Goal: Information Seeking & Learning: Learn about a topic

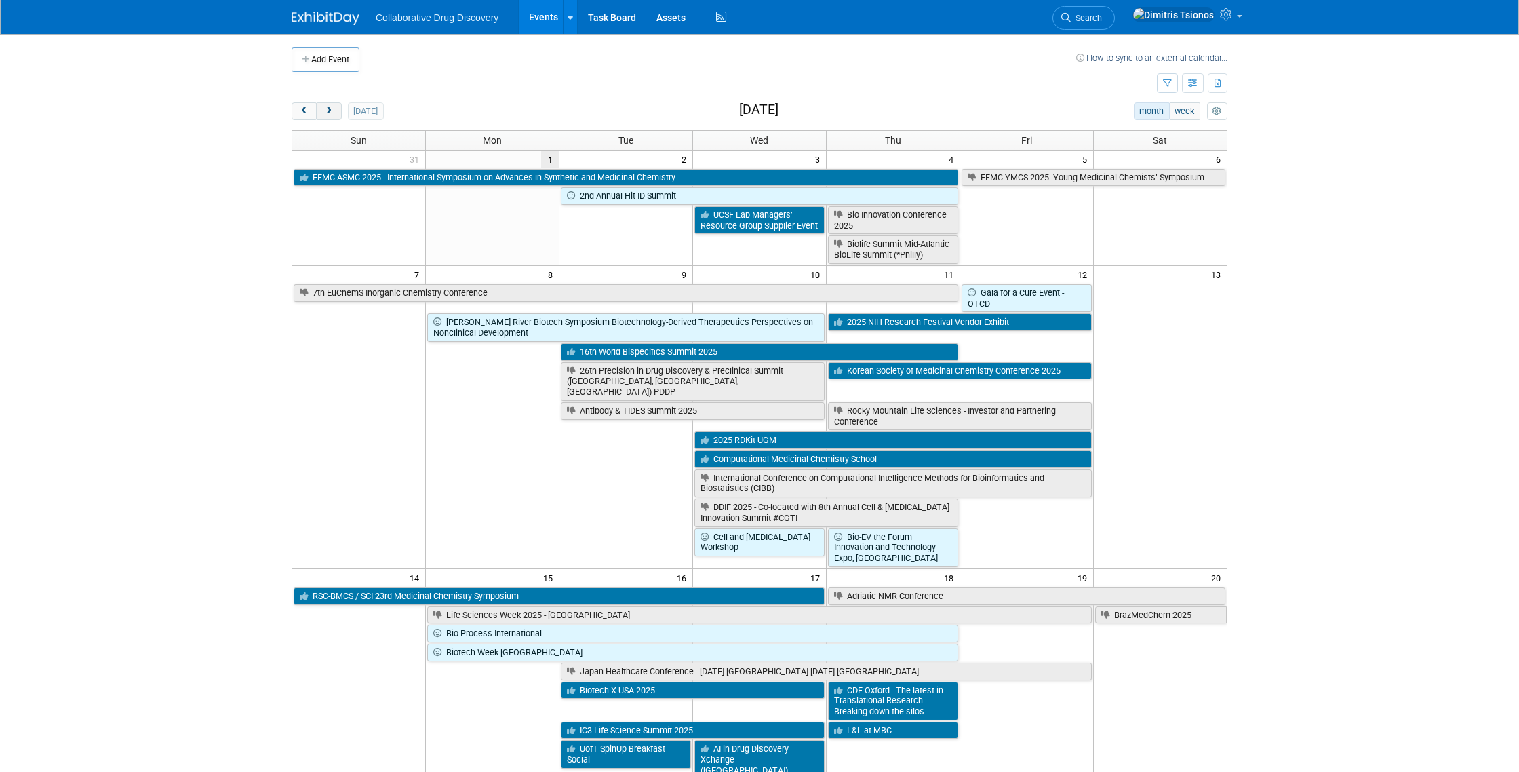
click at [328, 109] on span "next" at bounding box center [328, 111] width 10 height 9
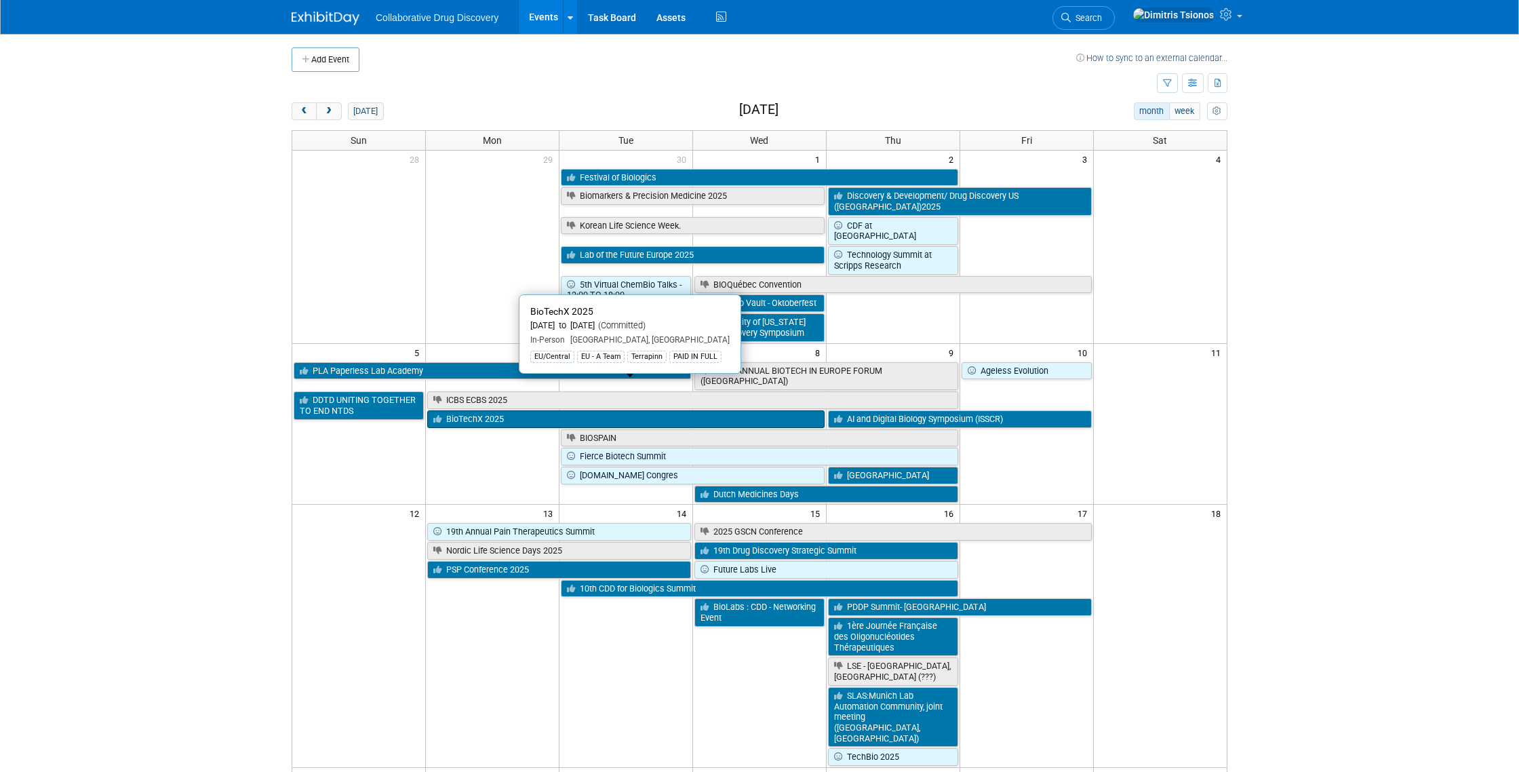
click at [473, 410] on link "BioTechX 2025" at bounding box center [625, 419] width 397 height 18
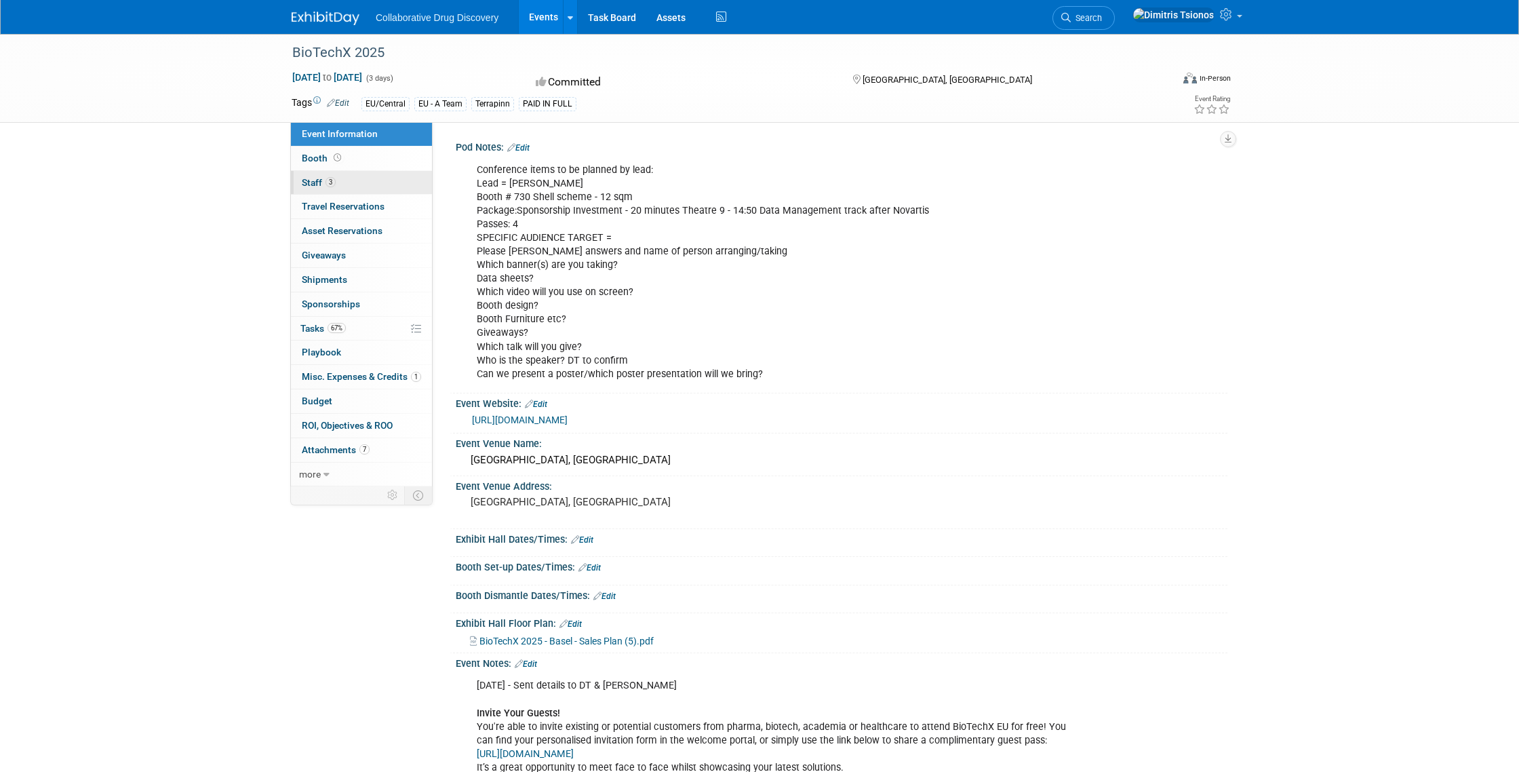
scroll to position [0, 1]
click at [308, 182] on span "Staff 3" at bounding box center [319, 182] width 34 height 11
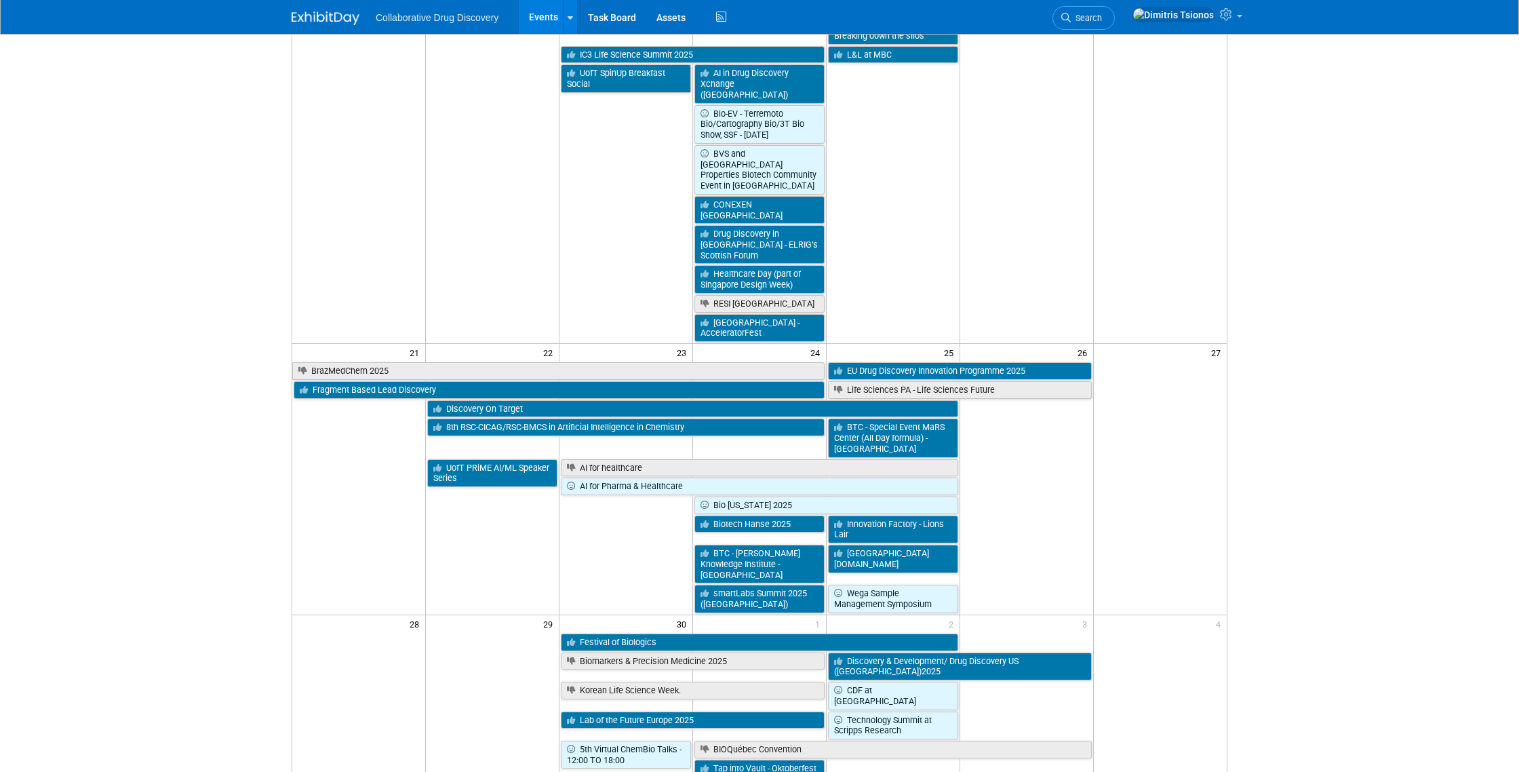
scroll to position [857, 0]
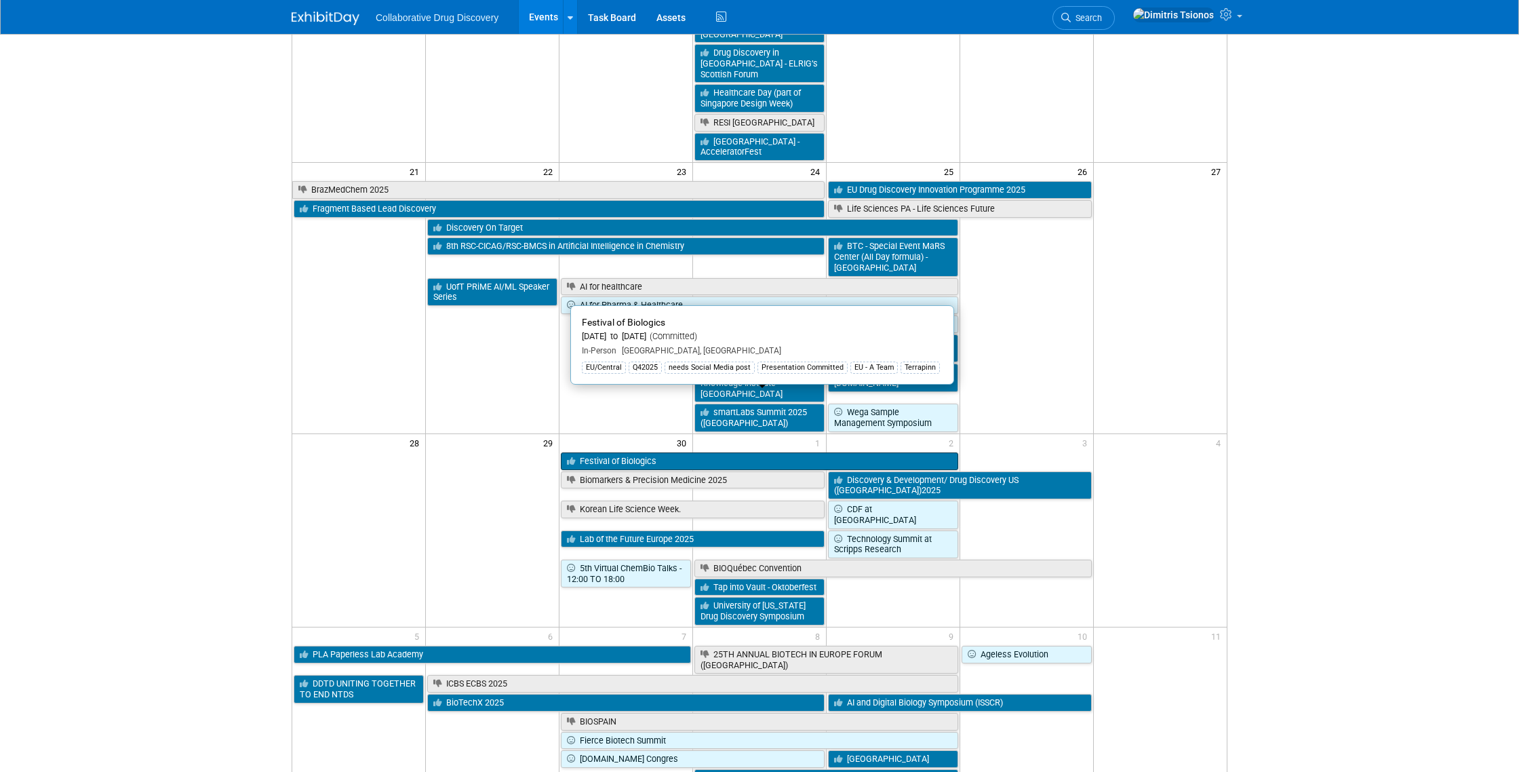
click at [720, 452] on link "Festival of Biologics" at bounding box center [759, 461] width 397 height 18
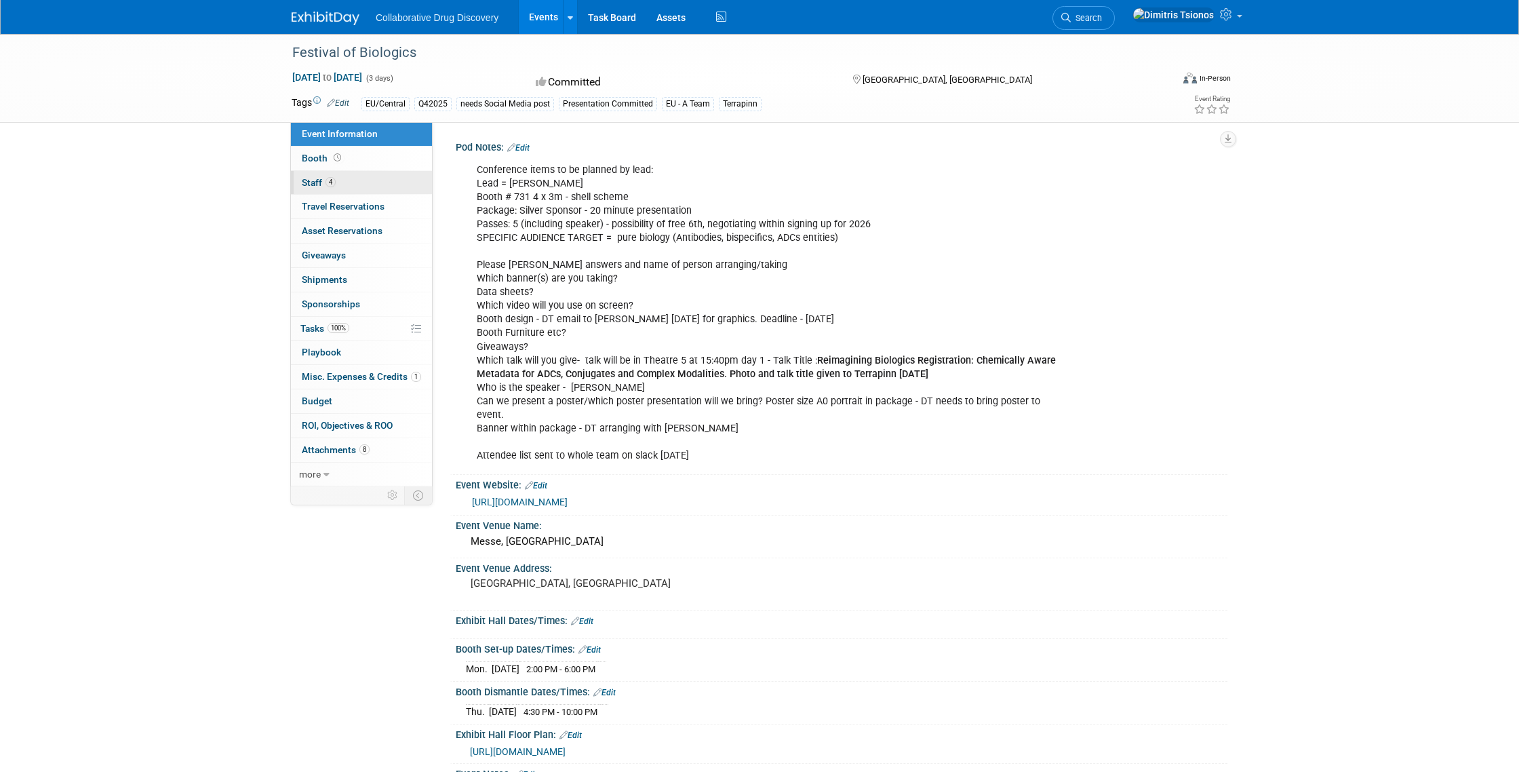
click at [301, 185] on link "4 Staff 4" at bounding box center [361, 183] width 141 height 24
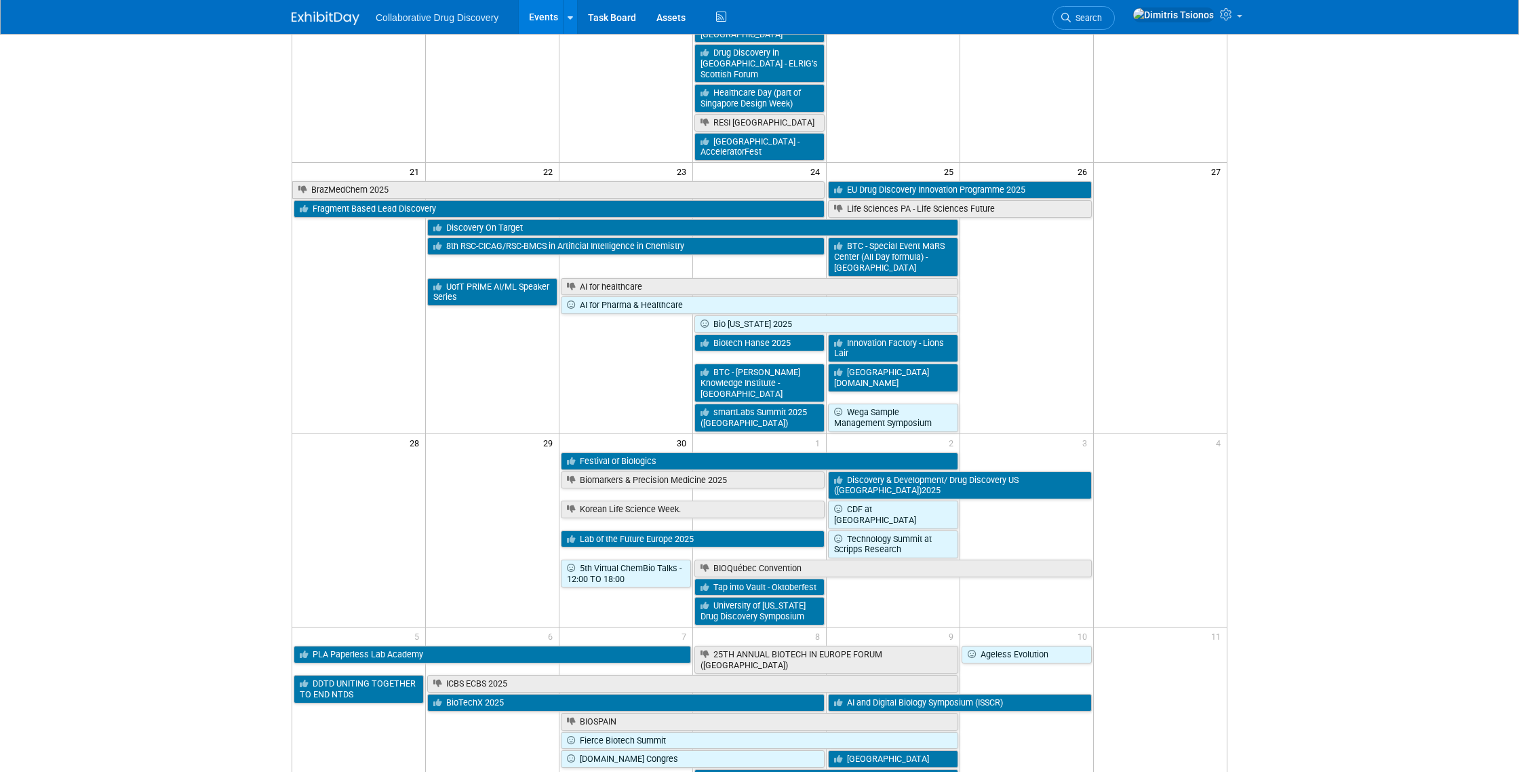
scroll to position [857, 0]
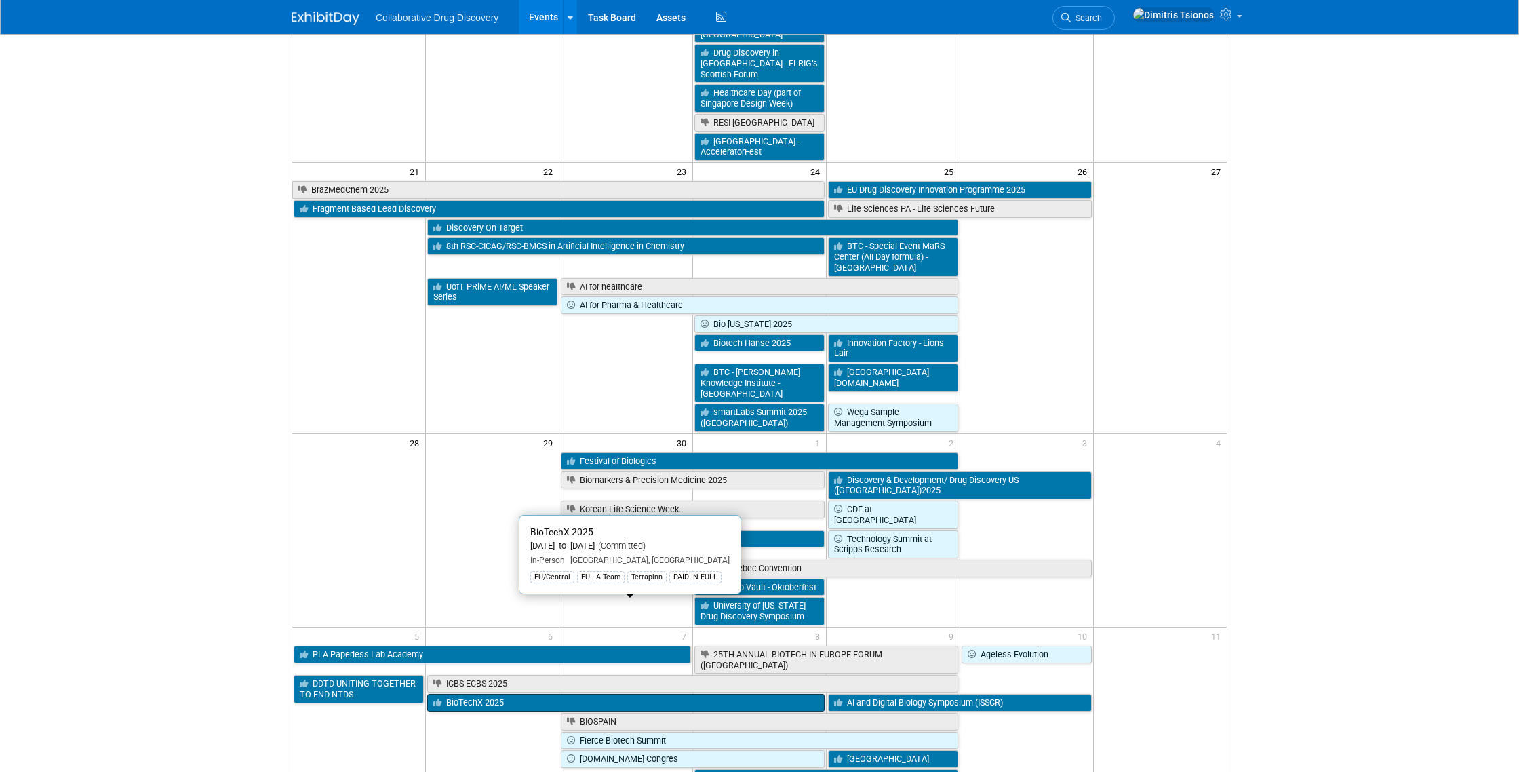
click at [538, 694] on link "BioTechX 2025" at bounding box center [625, 703] width 397 height 18
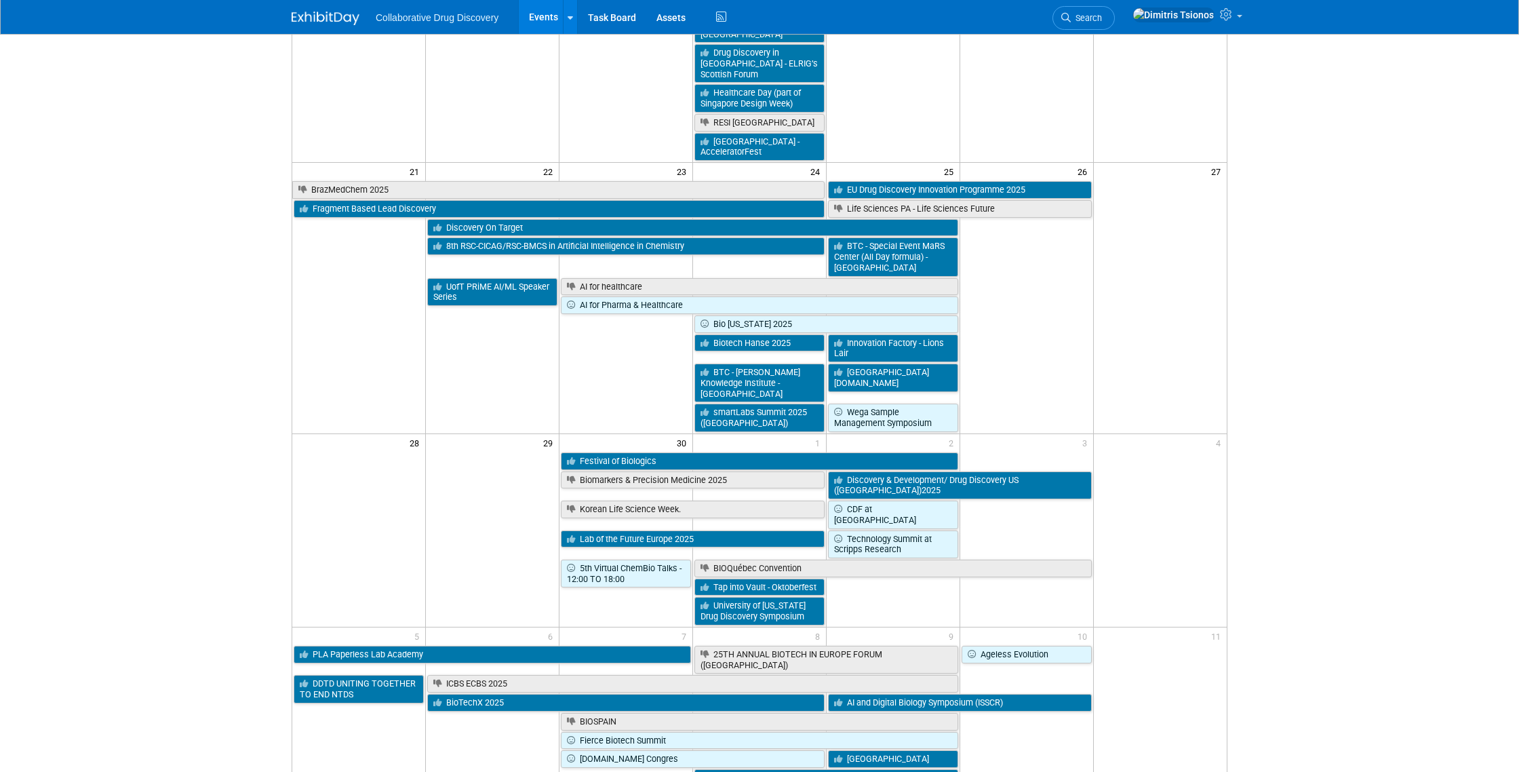
scroll to position [925, 0]
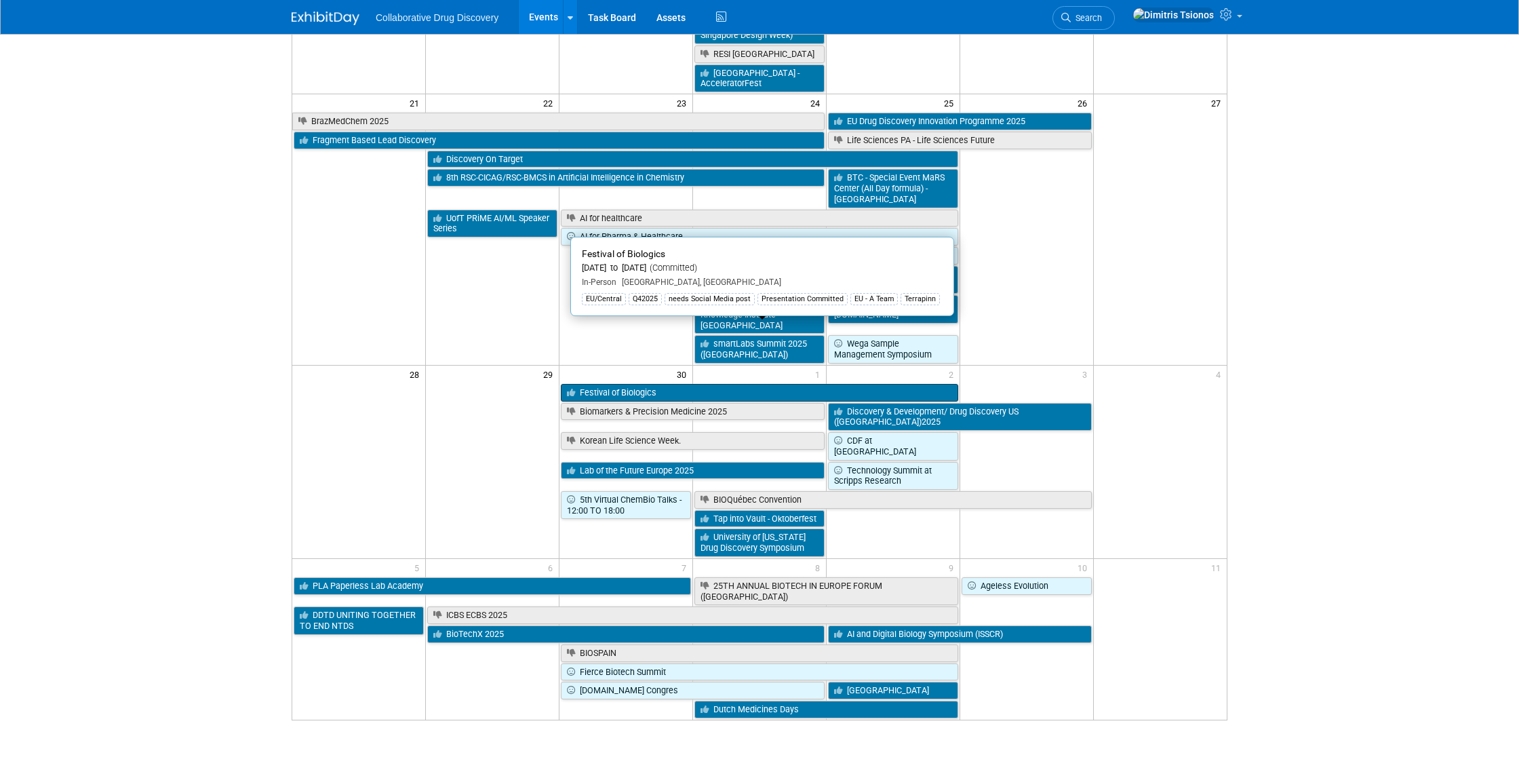
click at [642, 384] on link "Festival of Biologics" at bounding box center [759, 393] width 397 height 18
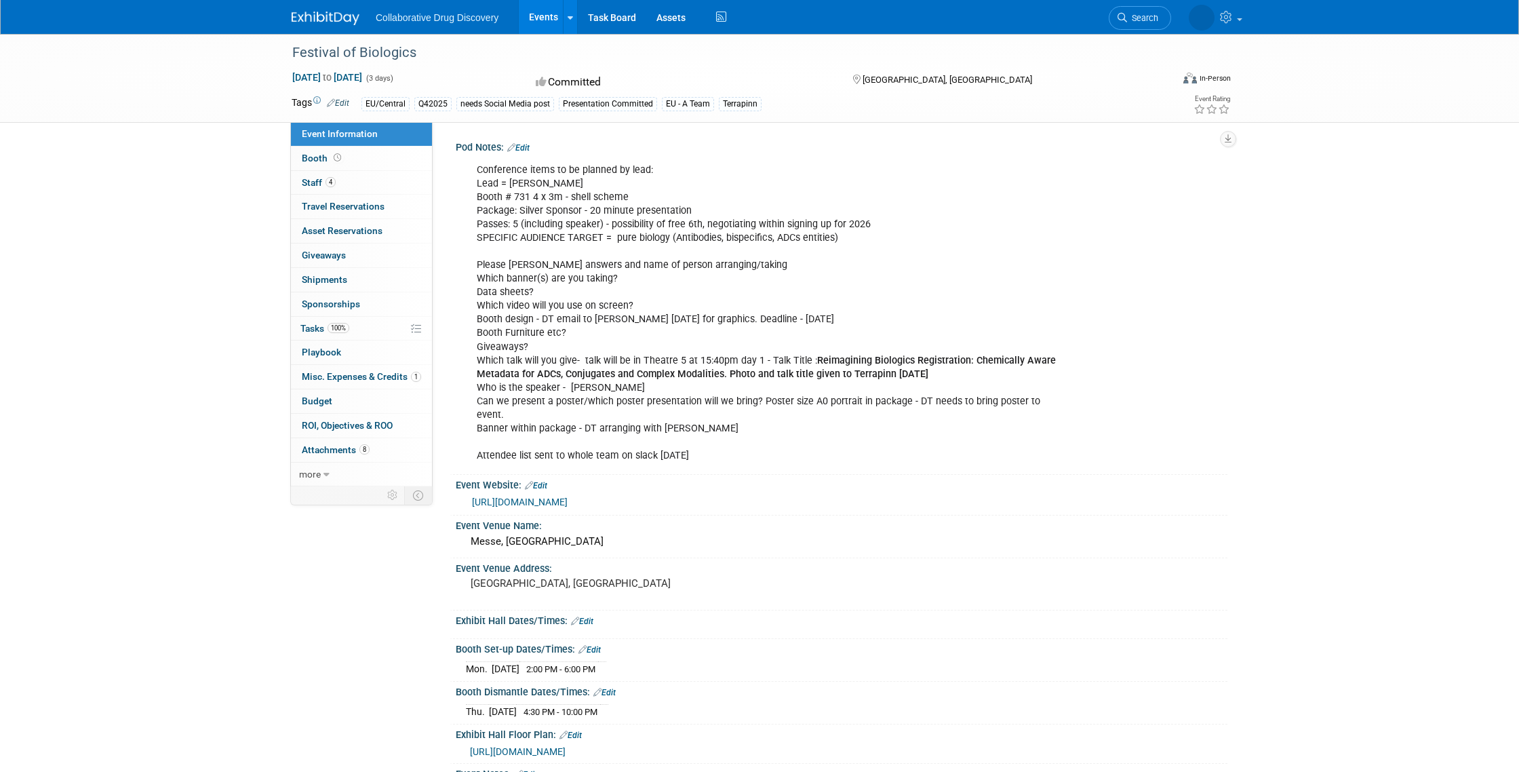
scroll to position [5, 0]
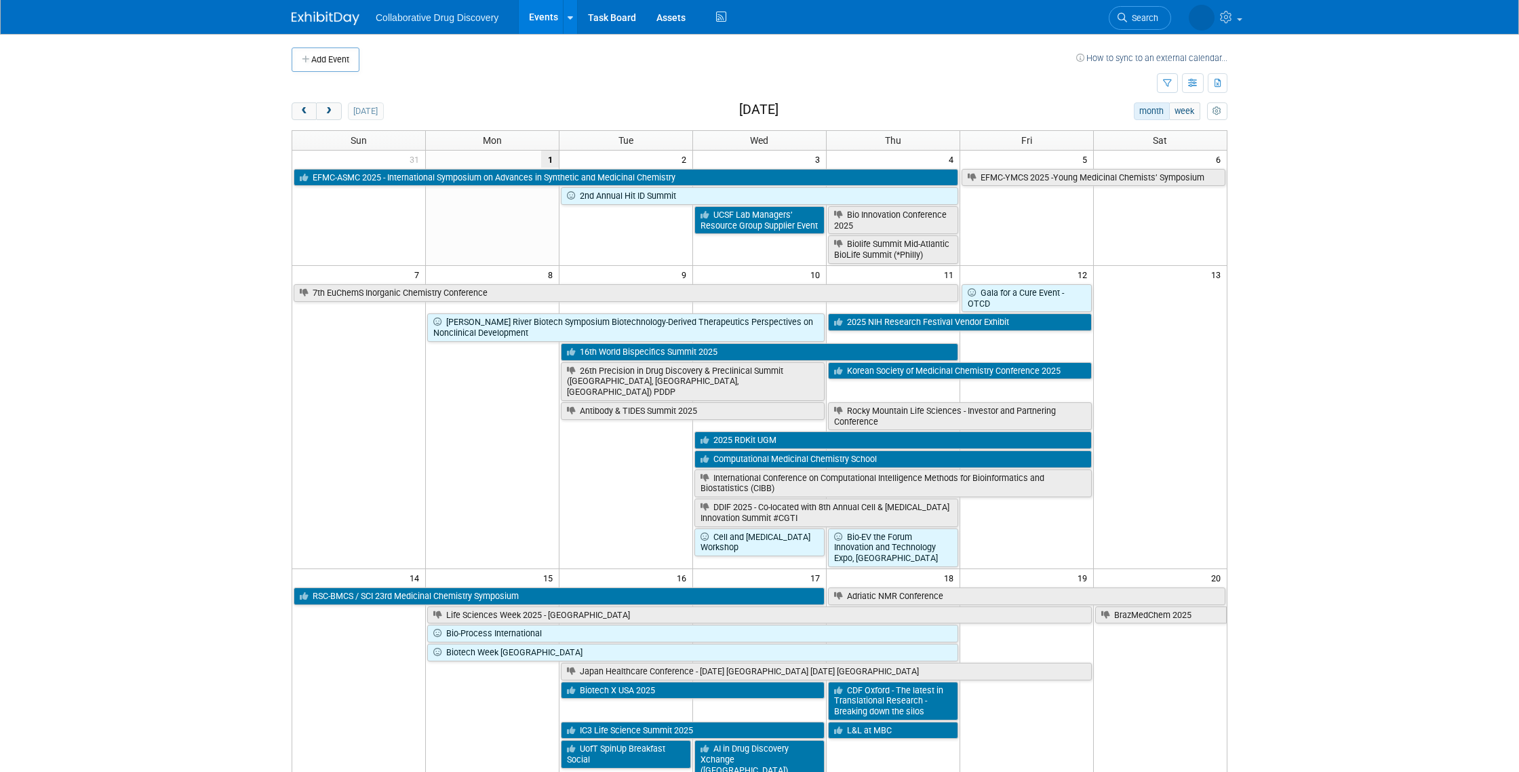
click at [342, 117] on div "today" at bounding box center [338, 111] width 92 height 18
click at [332, 109] on span "next" at bounding box center [328, 111] width 10 height 9
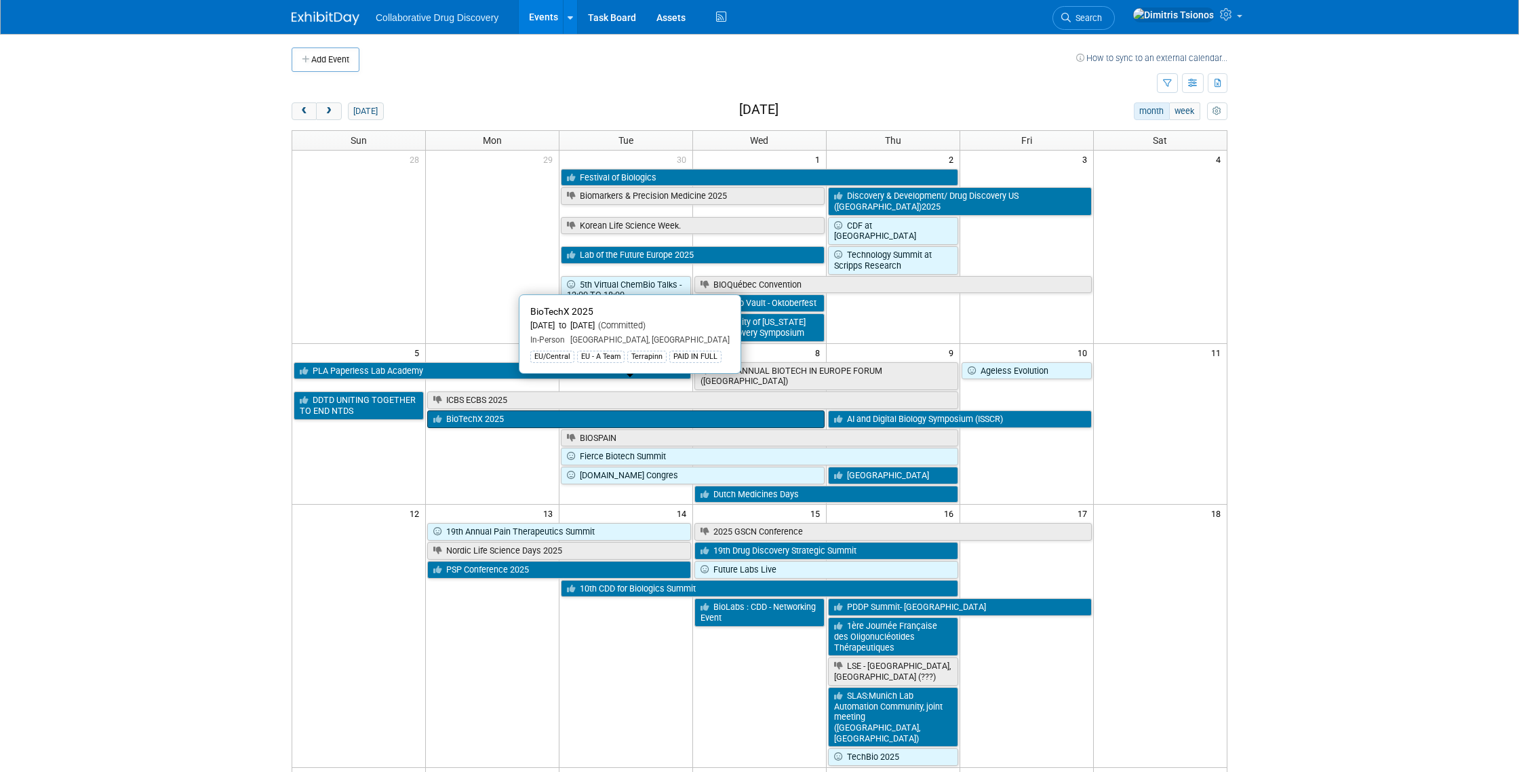
click at [511, 410] on link "BioTechX 2025" at bounding box center [625, 419] width 397 height 18
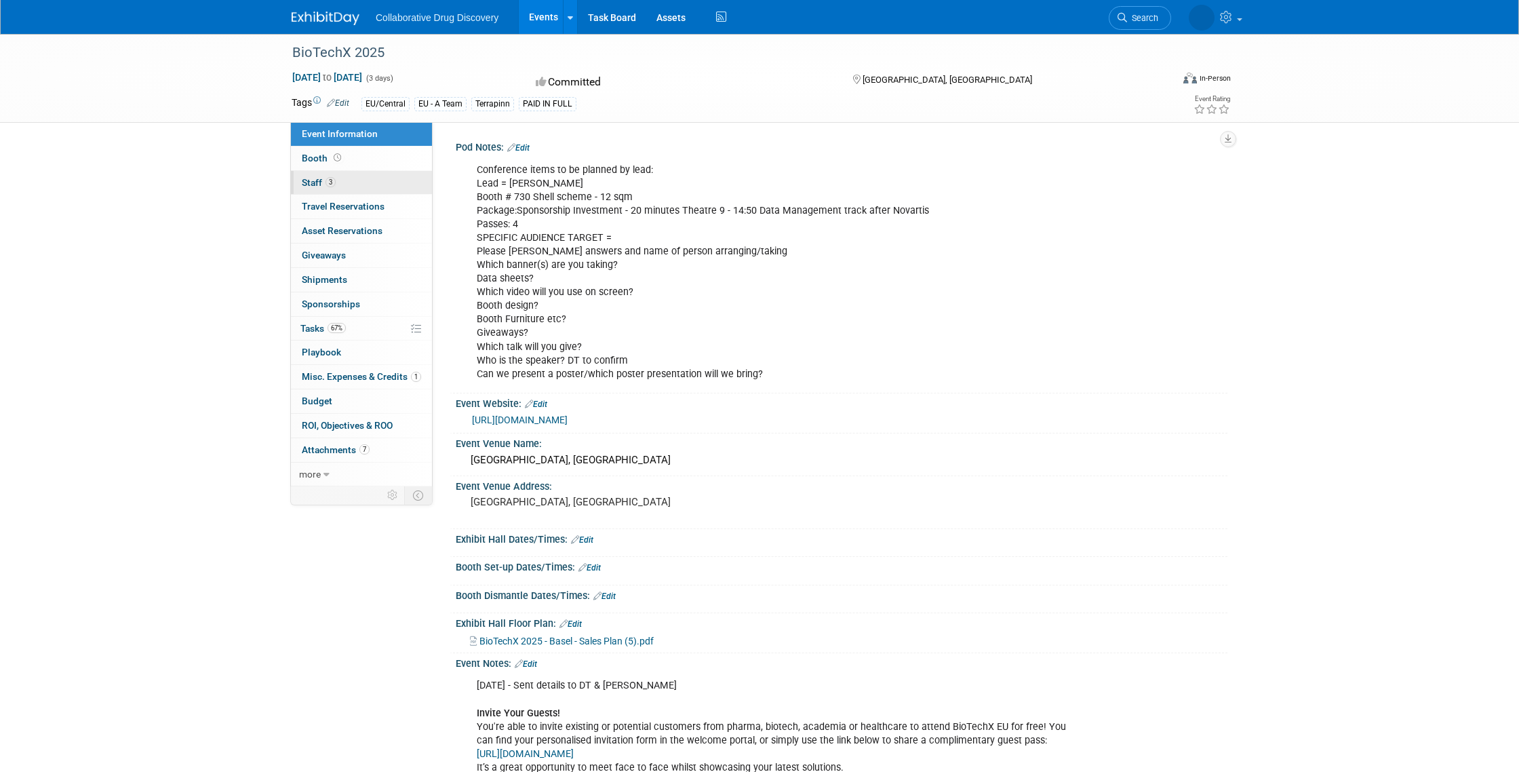
click at [316, 184] on span "Staff 3" at bounding box center [319, 182] width 34 height 11
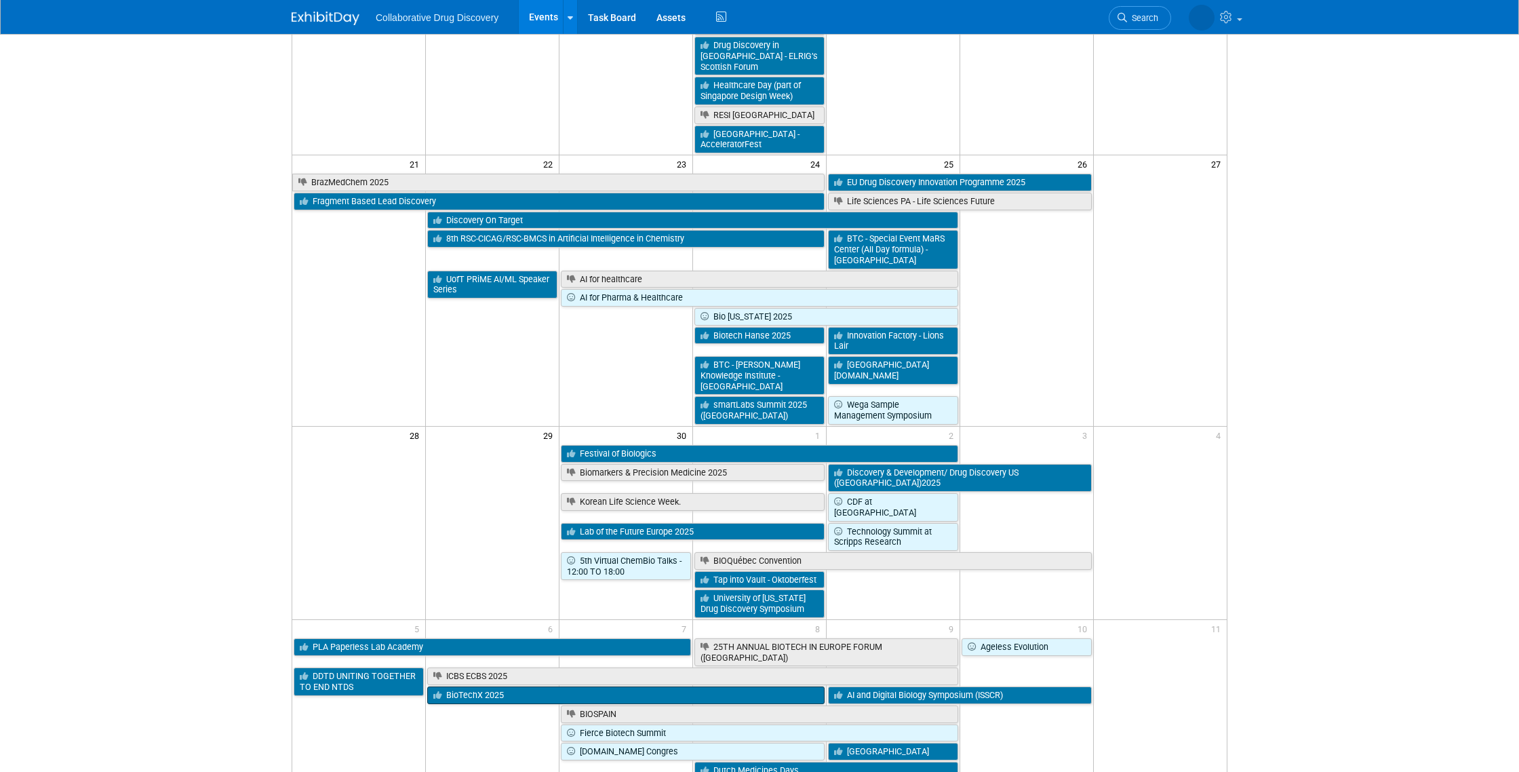
scroll to position [867, 0]
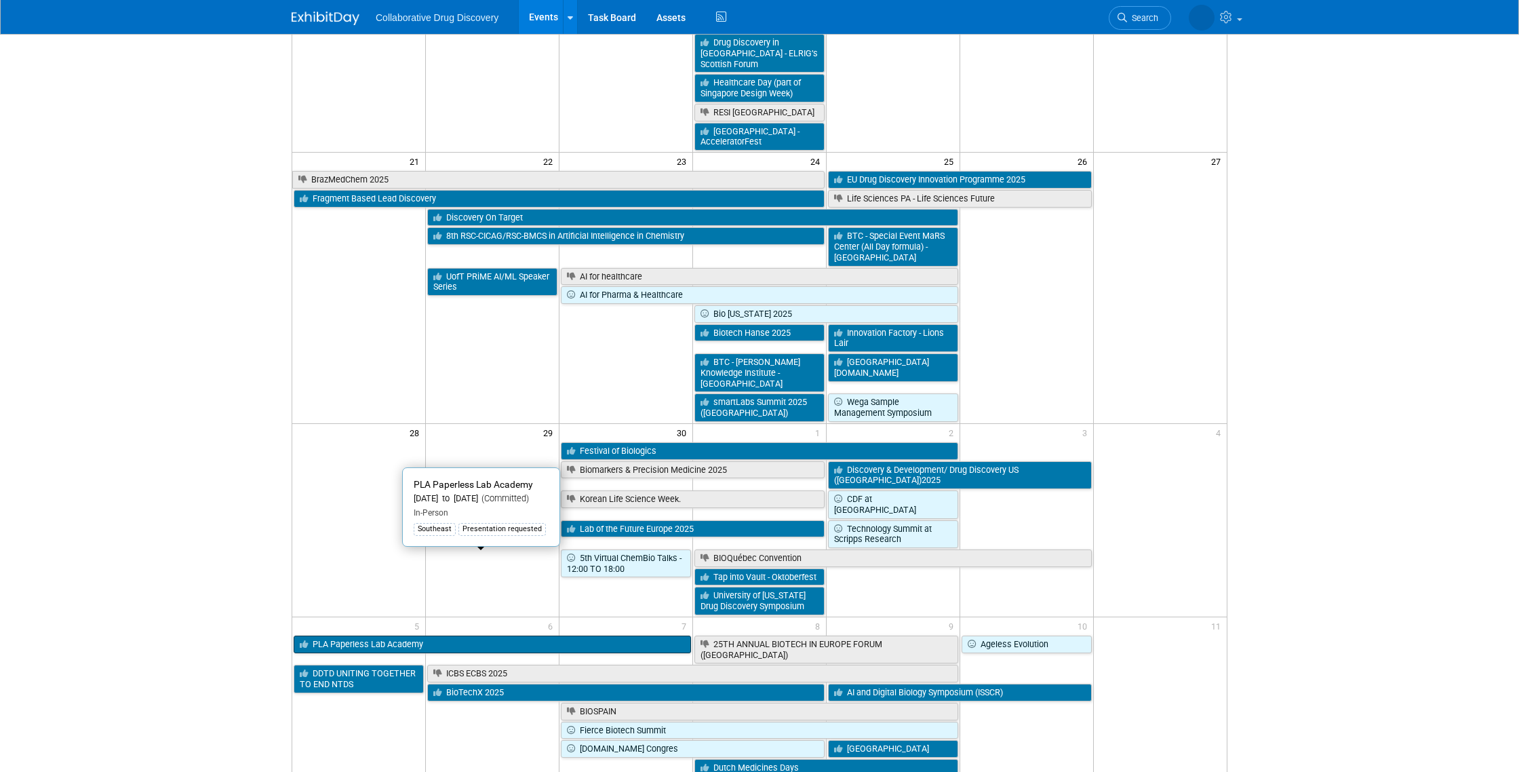
click at [538, 635] on link "PLA Paperless Lab Academy" at bounding box center [492, 644] width 397 height 18
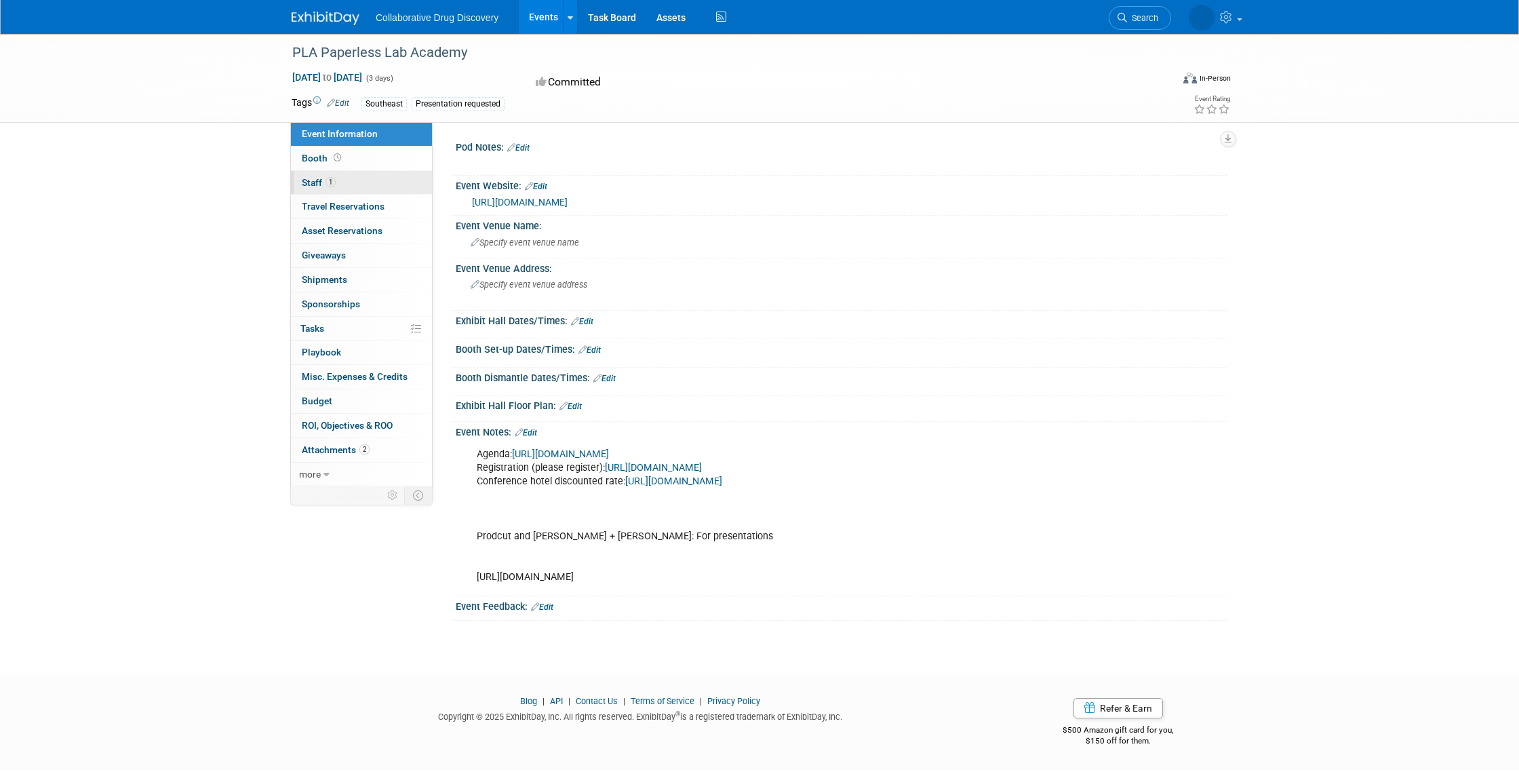
click at [307, 182] on span "Staff 1" at bounding box center [319, 182] width 34 height 11
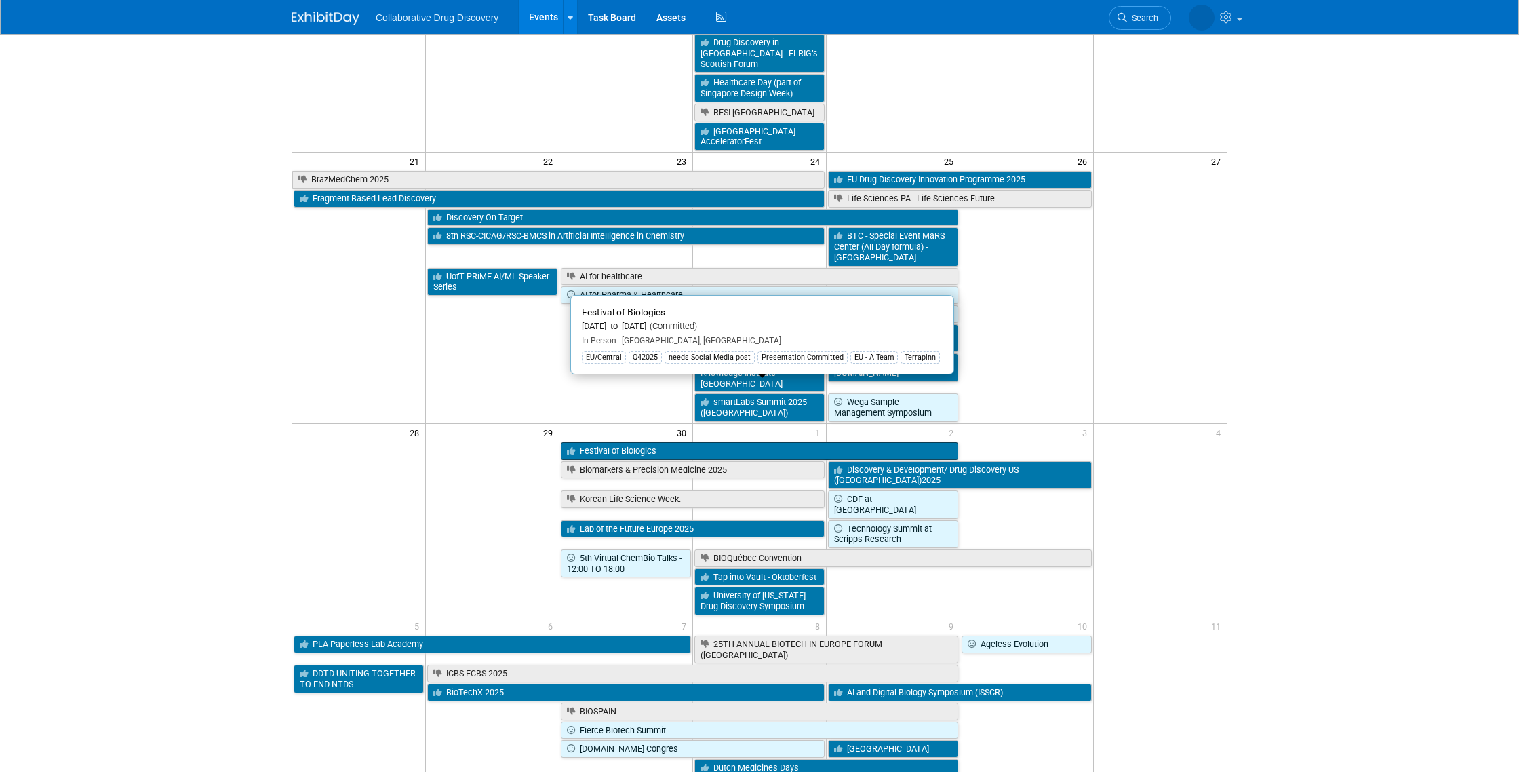
scroll to position [868, 0]
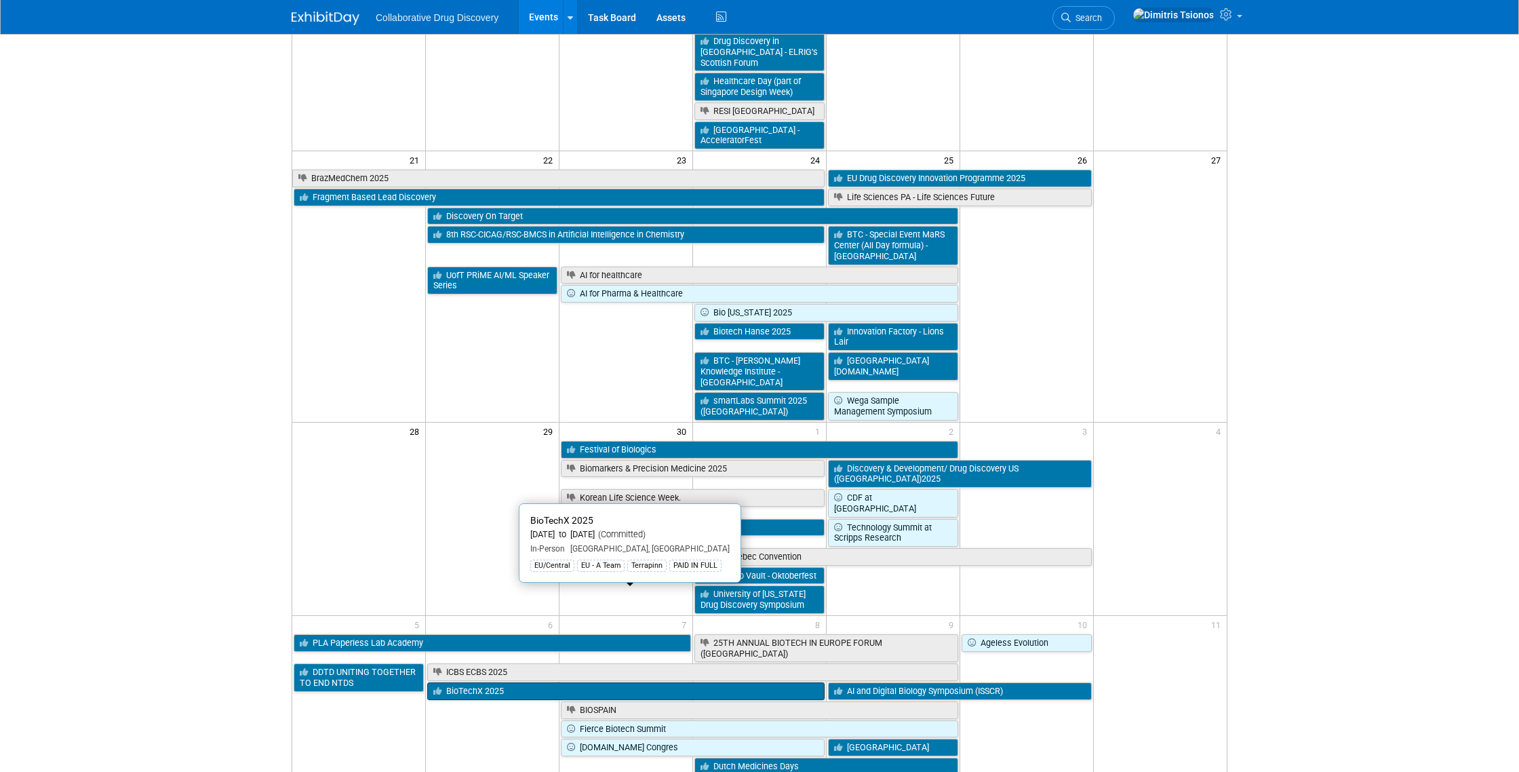
click at [500, 682] on link "BioTechX 2025" at bounding box center [625, 691] width 397 height 18
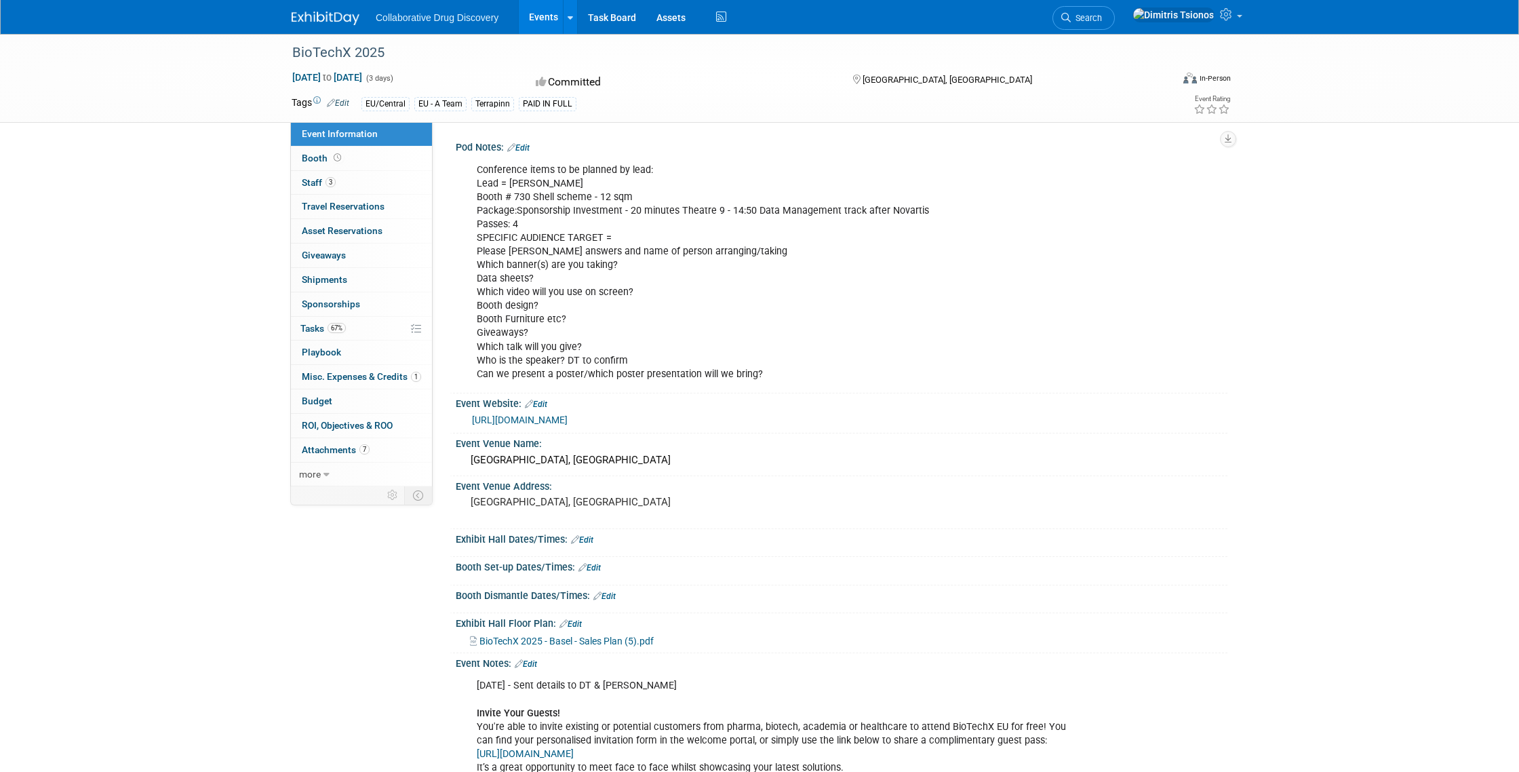
click at [577, 646] on span "BioTechX 2025 - Basel - Sales Plan (5).pdf" at bounding box center [566, 640] width 174 height 11
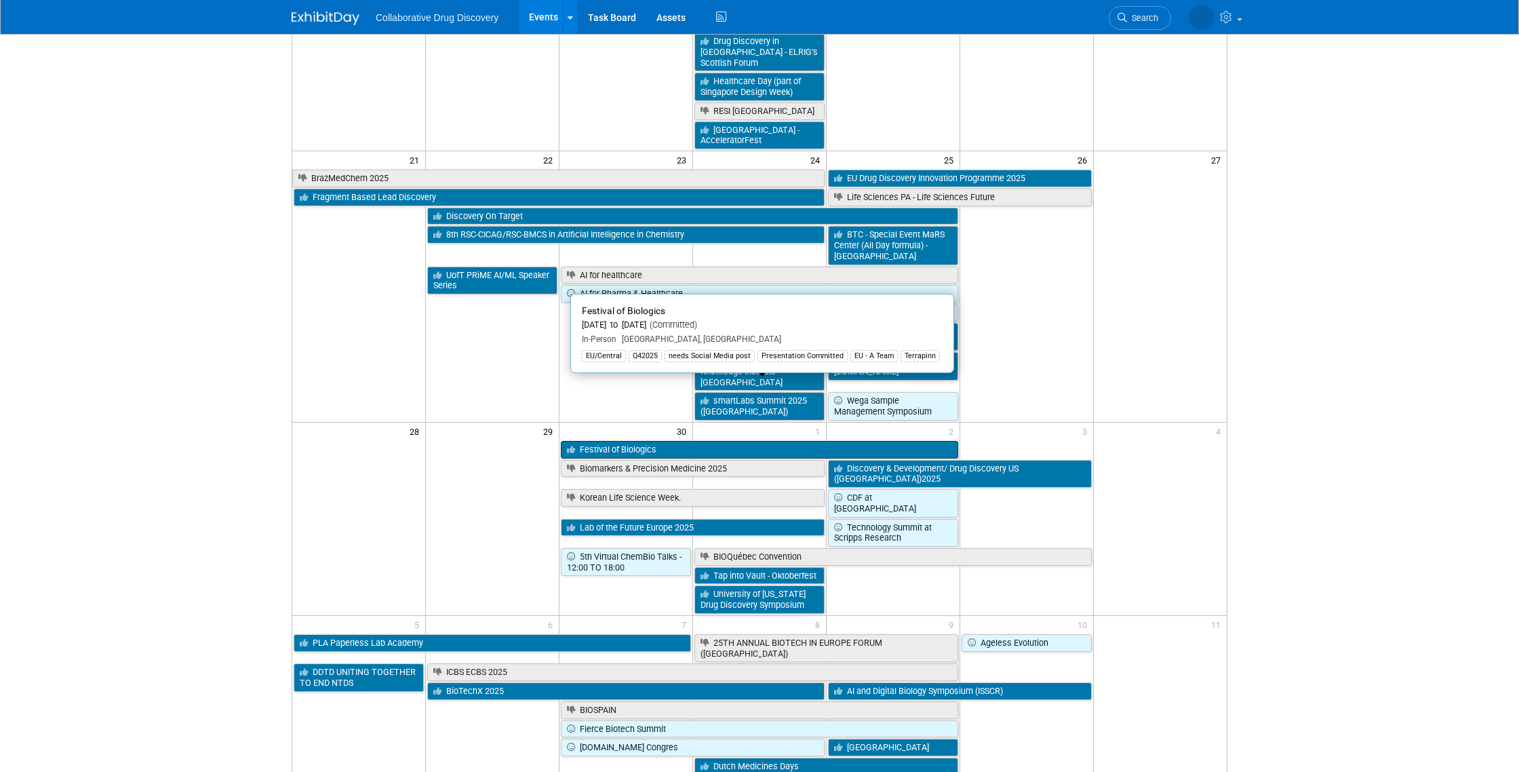
click at [715, 441] on link "Festival of Biologics" at bounding box center [759, 450] width 397 height 18
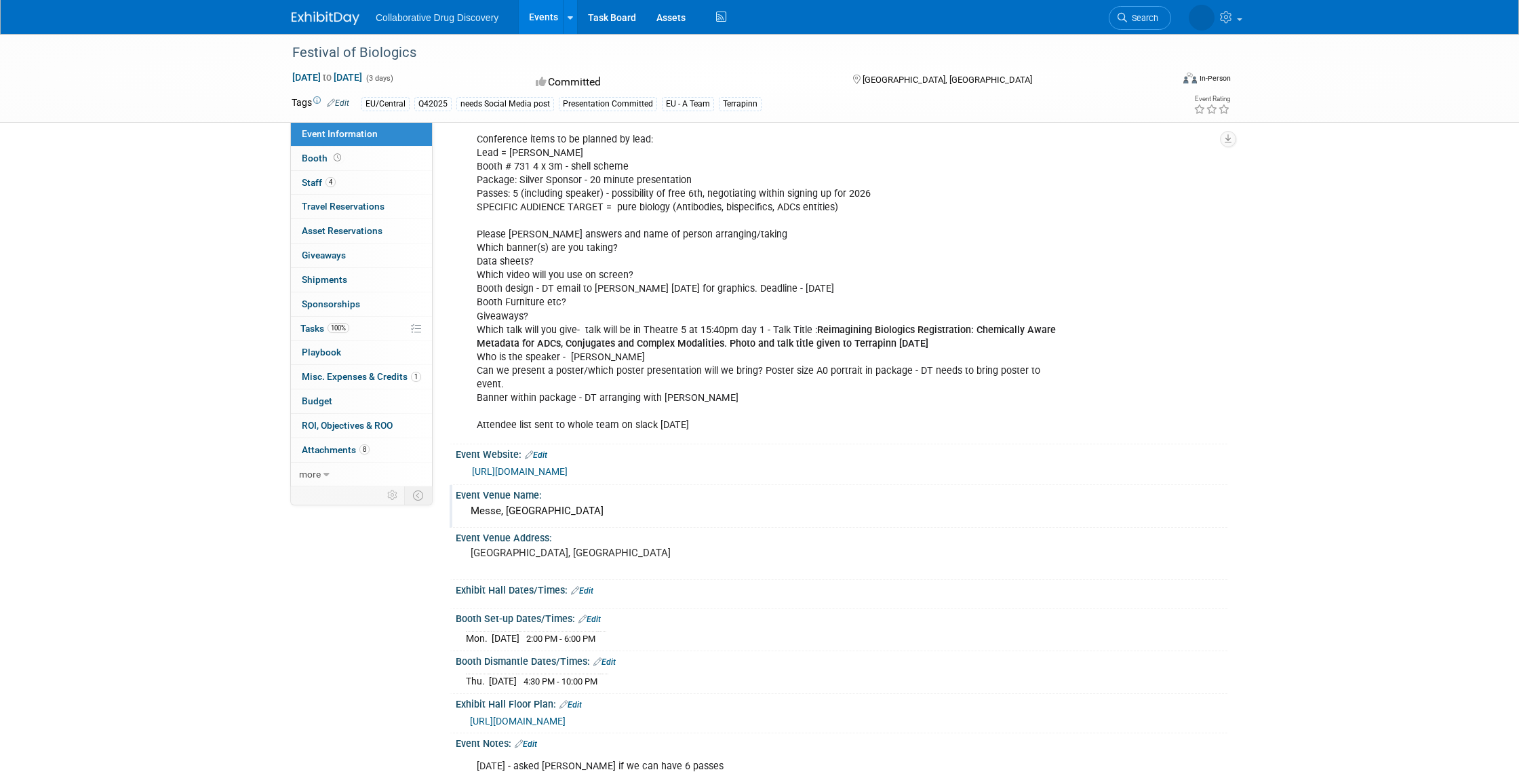
scroll to position [47, 0]
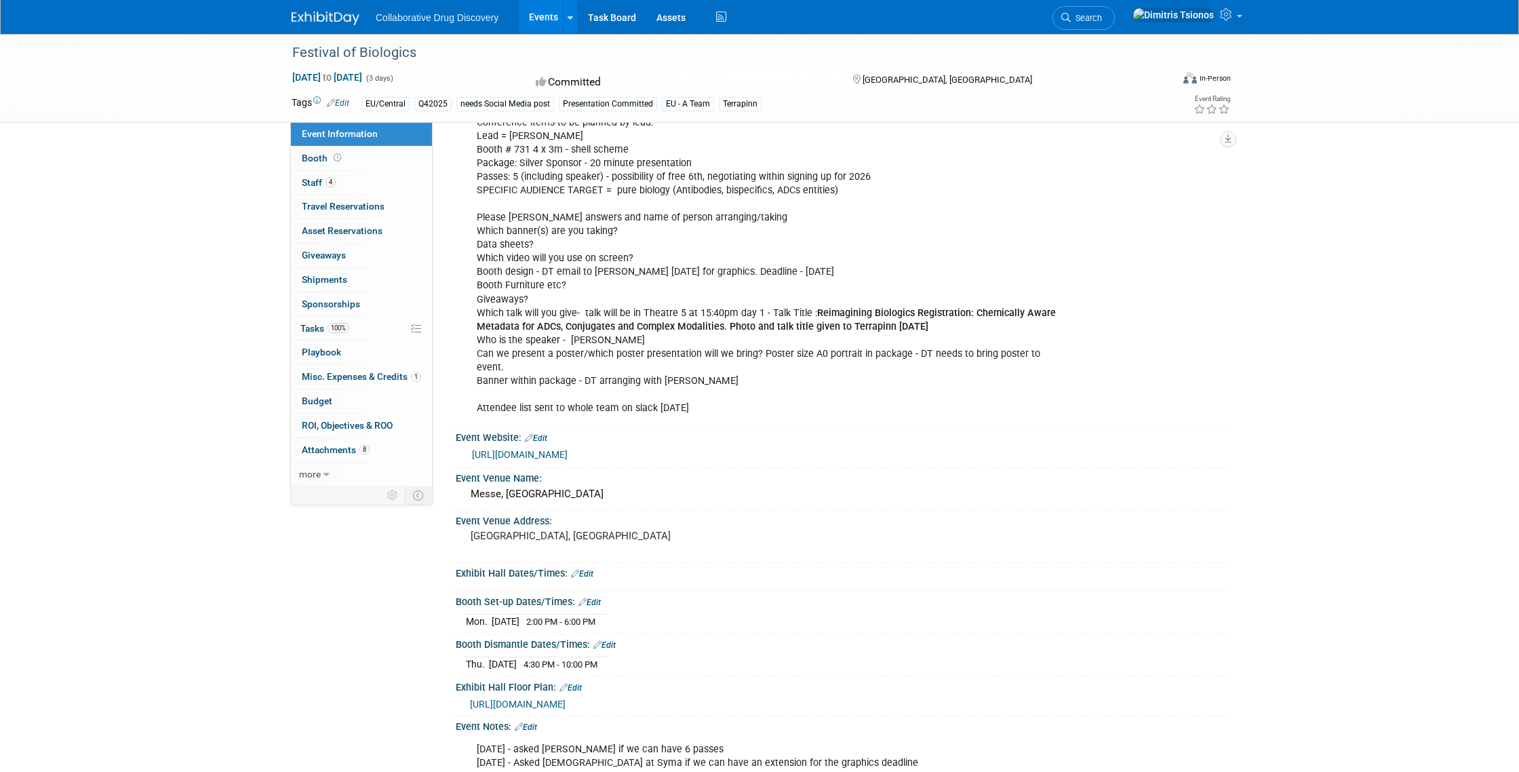
click at [566, 703] on span "[URL][DOMAIN_NAME]" at bounding box center [518, 704] width 96 height 11
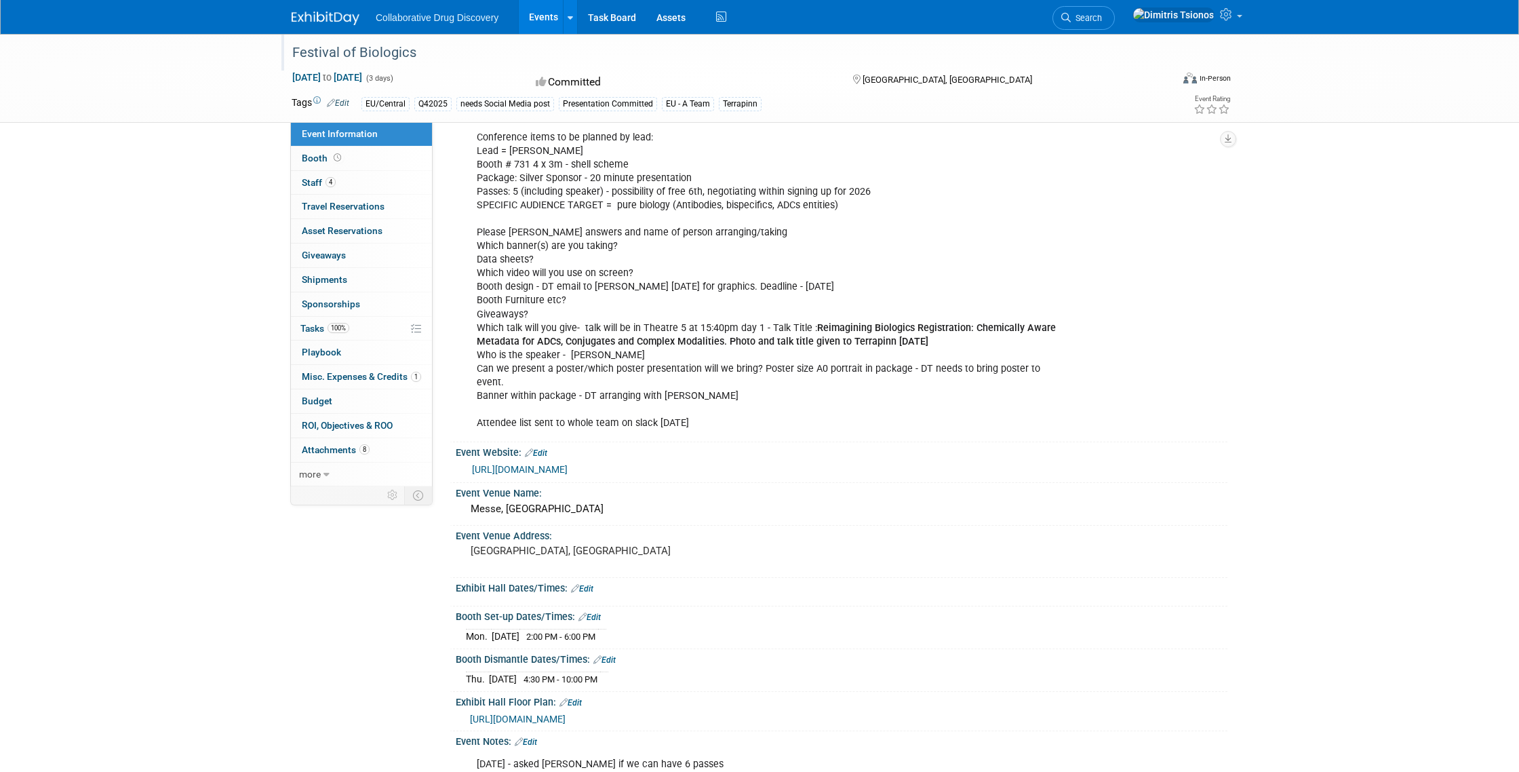
scroll to position [20, 0]
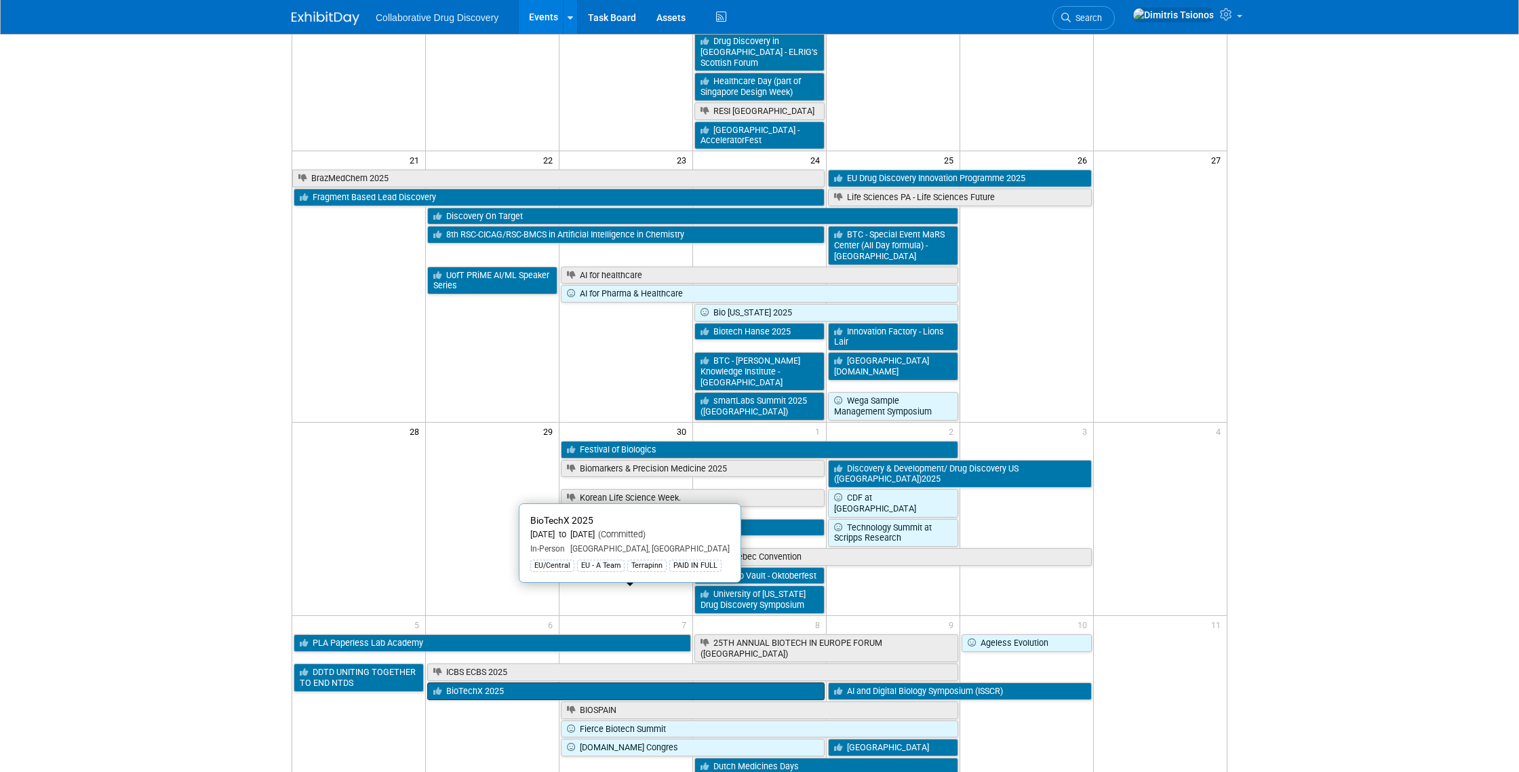
click at [557, 682] on link "BioTechX 2025" at bounding box center [625, 691] width 397 height 18
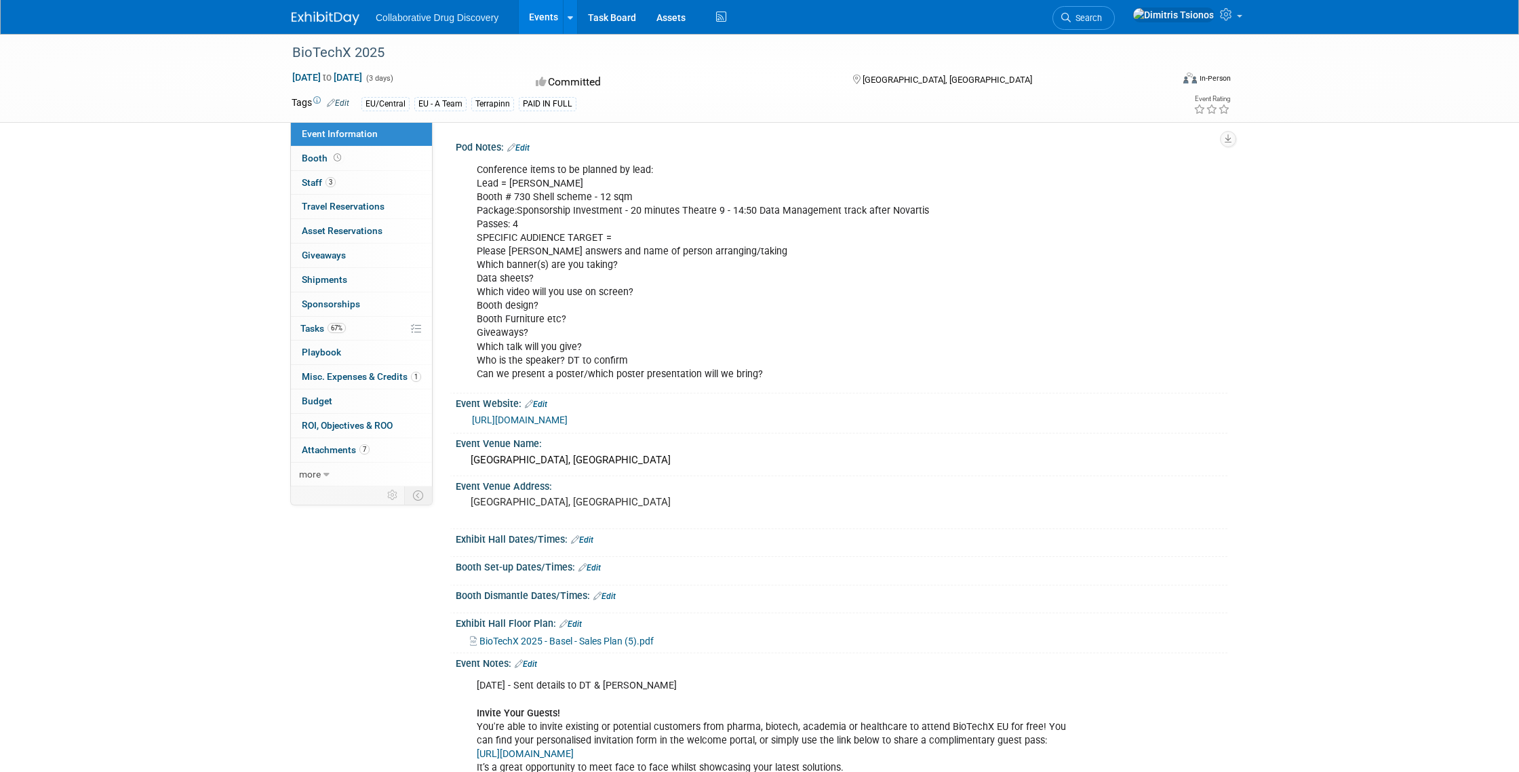
click at [552, 425] on link "[URL][DOMAIN_NAME]" at bounding box center [520, 419] width 96 height 11
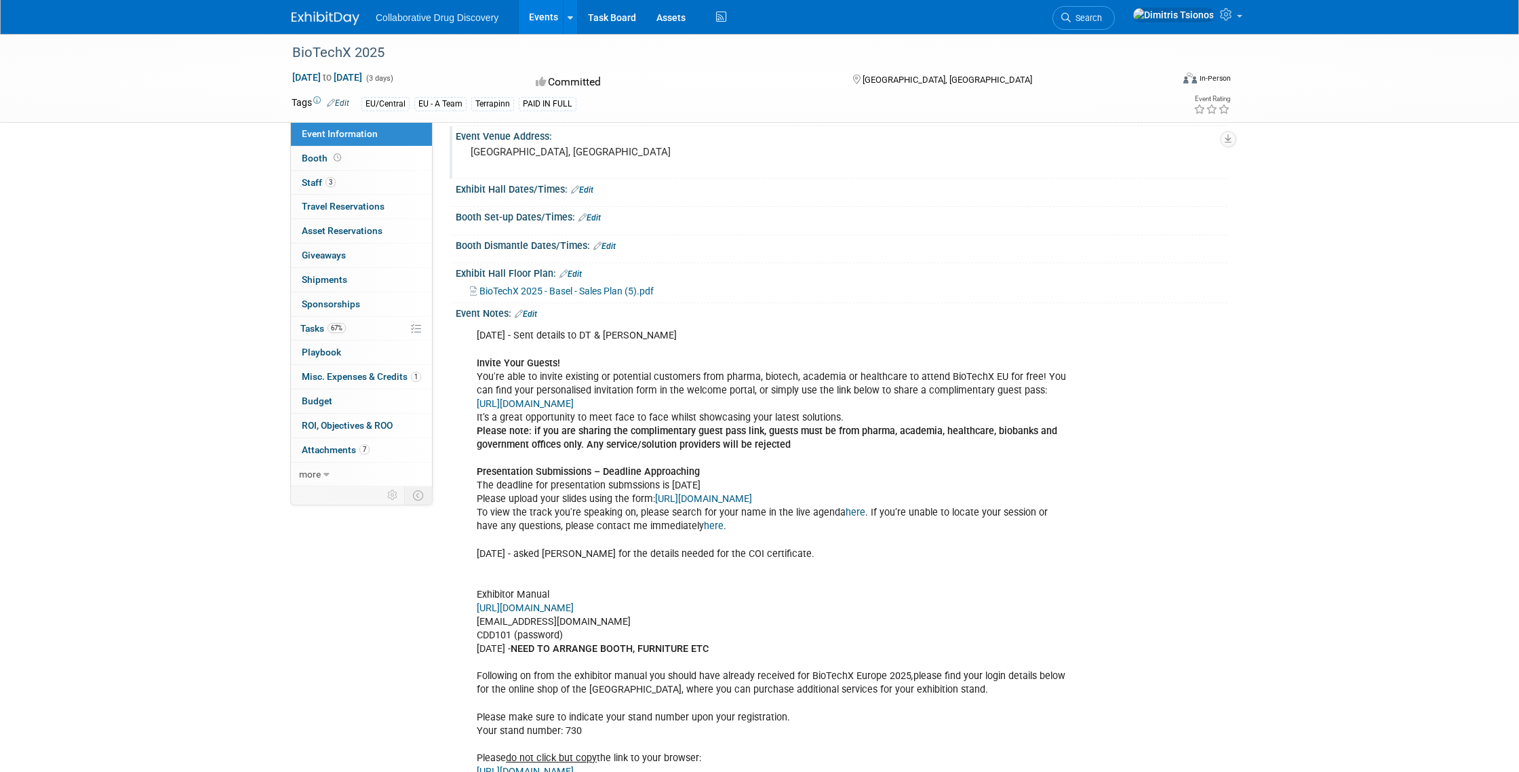
scroll to position [472, 0]
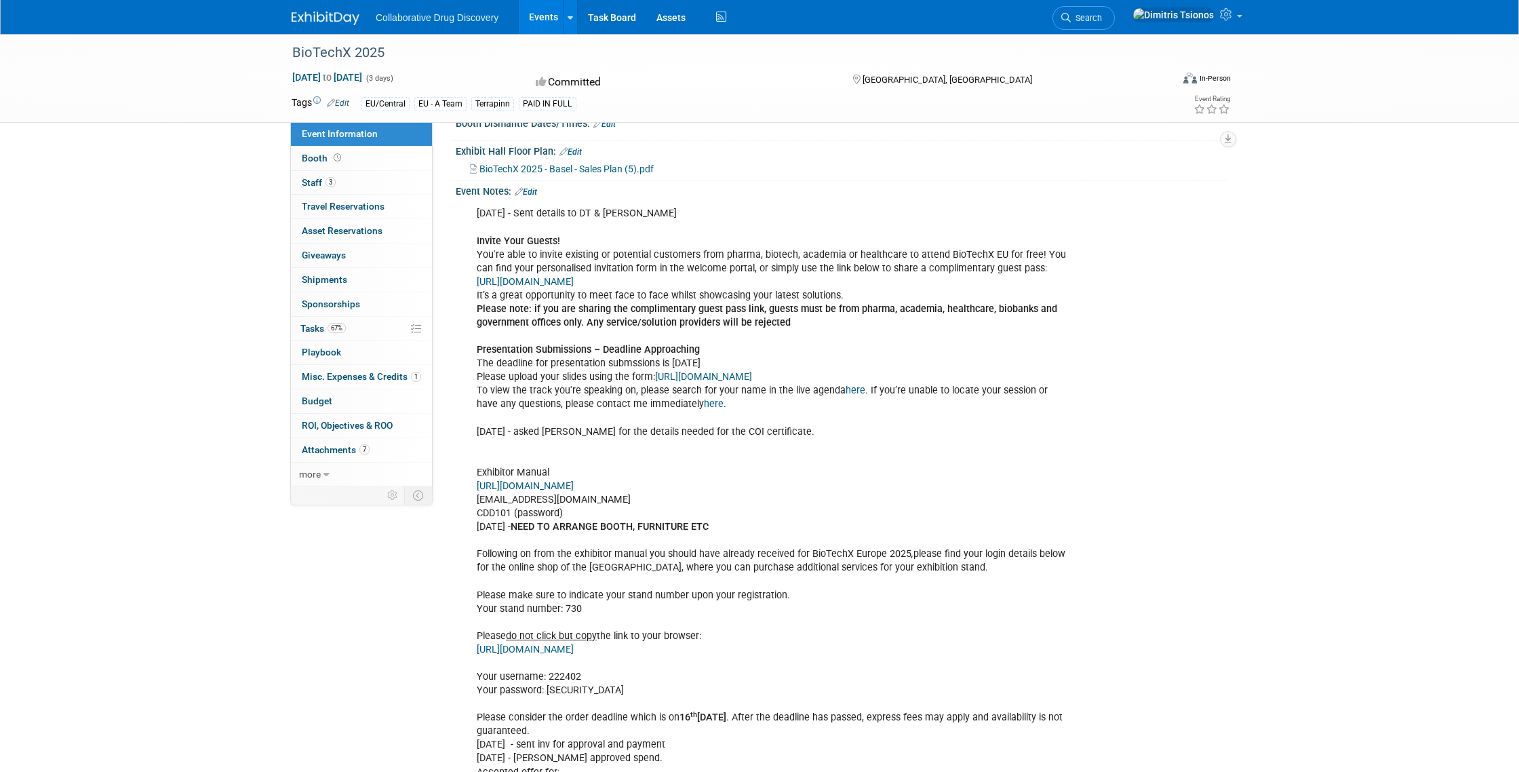
click at [590, 174] on span "BioTechX 2025 - Basel - Sales Plan (5).pdf" at bounding box center [566, 168] width 174 height 11
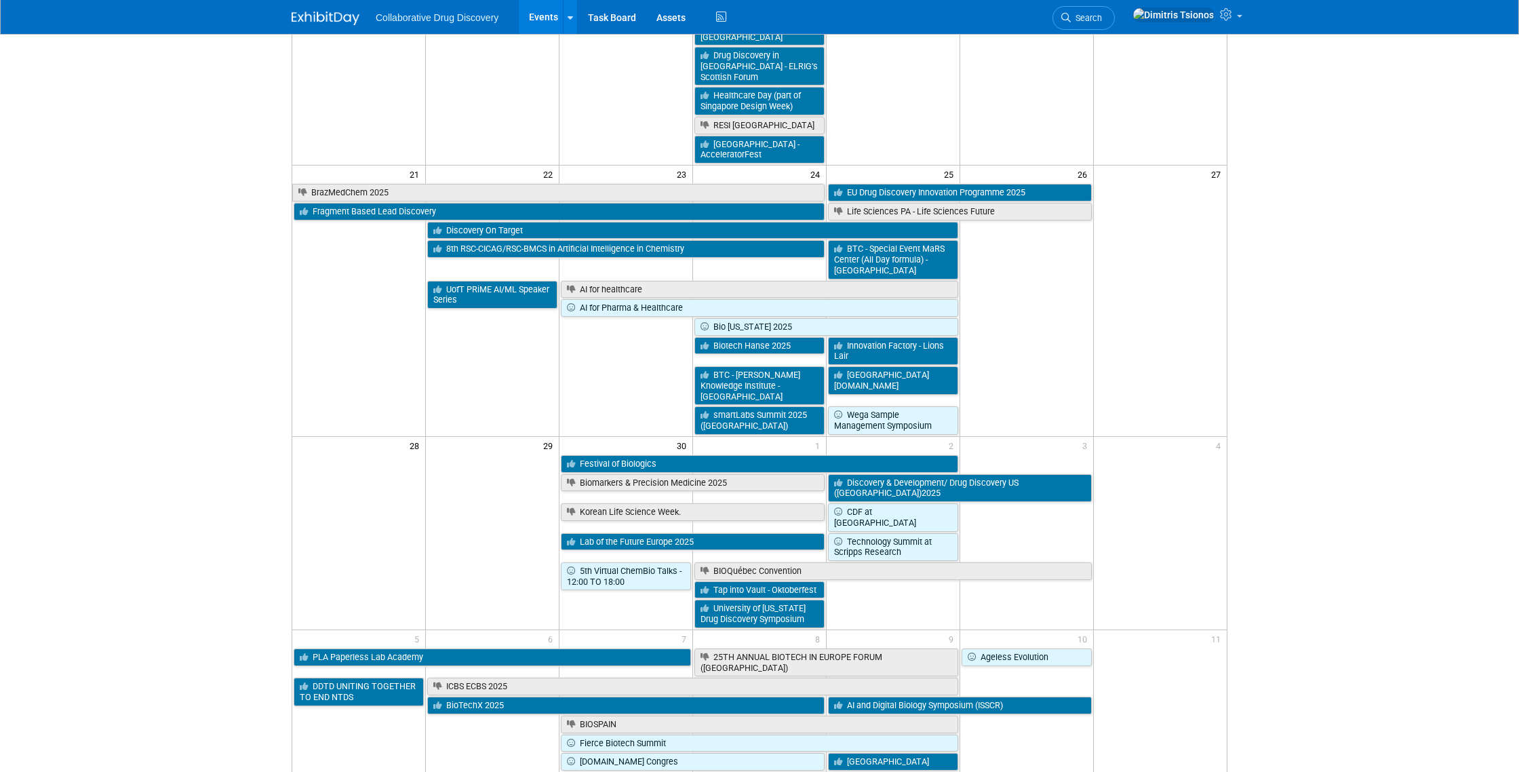
scroll to position [852, 0]
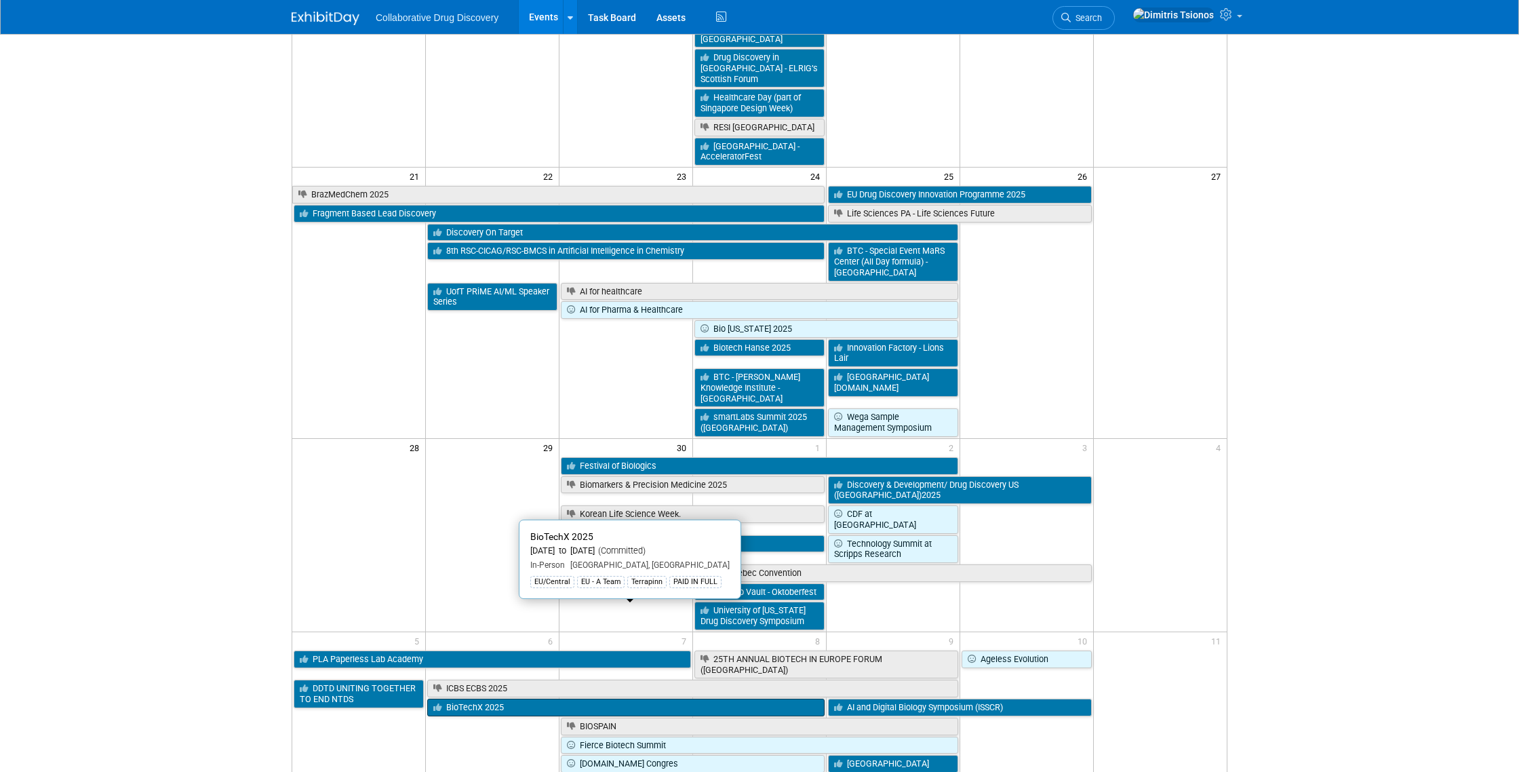
click at [517, 699] on link "BioTechX 2025" at bounding box center [625, 708] width 397 height 18
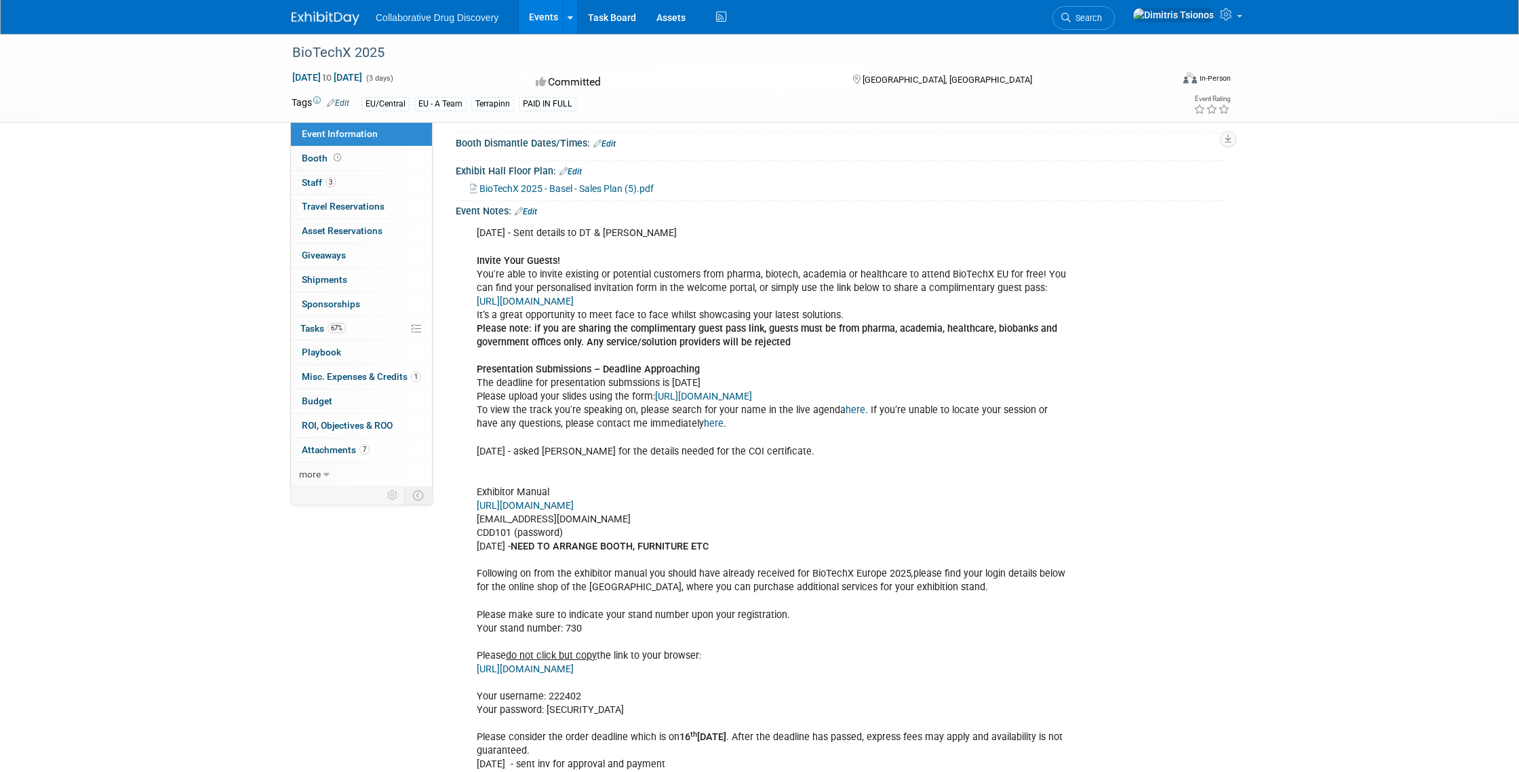
scroll to position [452, 0]
drag, startPoint x: 751, startPoint y: 686, endPoint x: 476, endPoint y: 683, distance: 275.4
click at [476, 683] on div "[DATE] - Sent details to DT & [PERSON_NAME] Invite Your Guests! You're able to …" at bounding box center [772, 622] width 611 height 804
copy link "[URL][DOMAIN_NAME]"
